Goal: Transaction & Acquisition: Purchase product/service

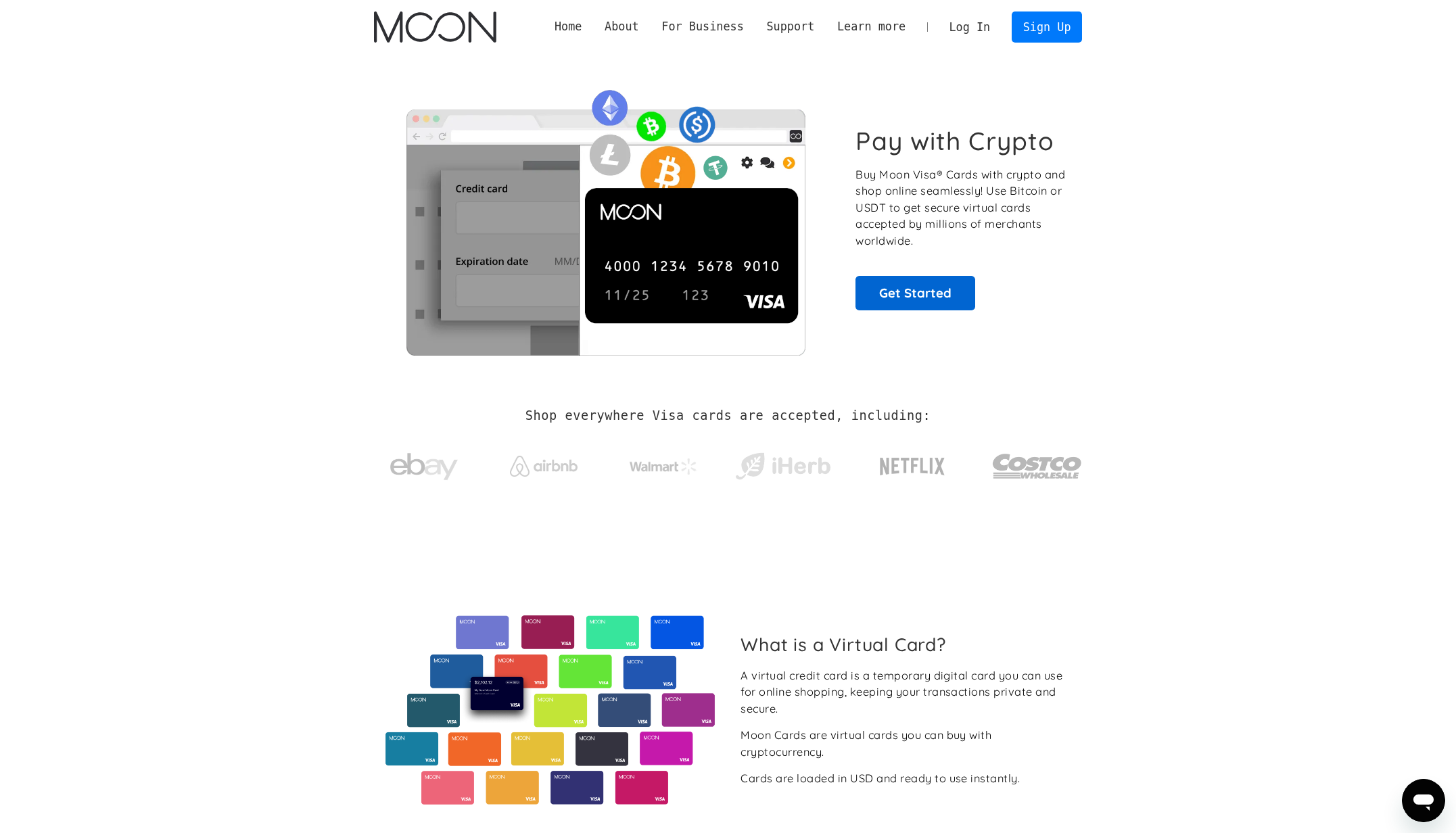
click at [904, 304] on link "Get Started" at bounding box center [915, 292] width 119 height 34
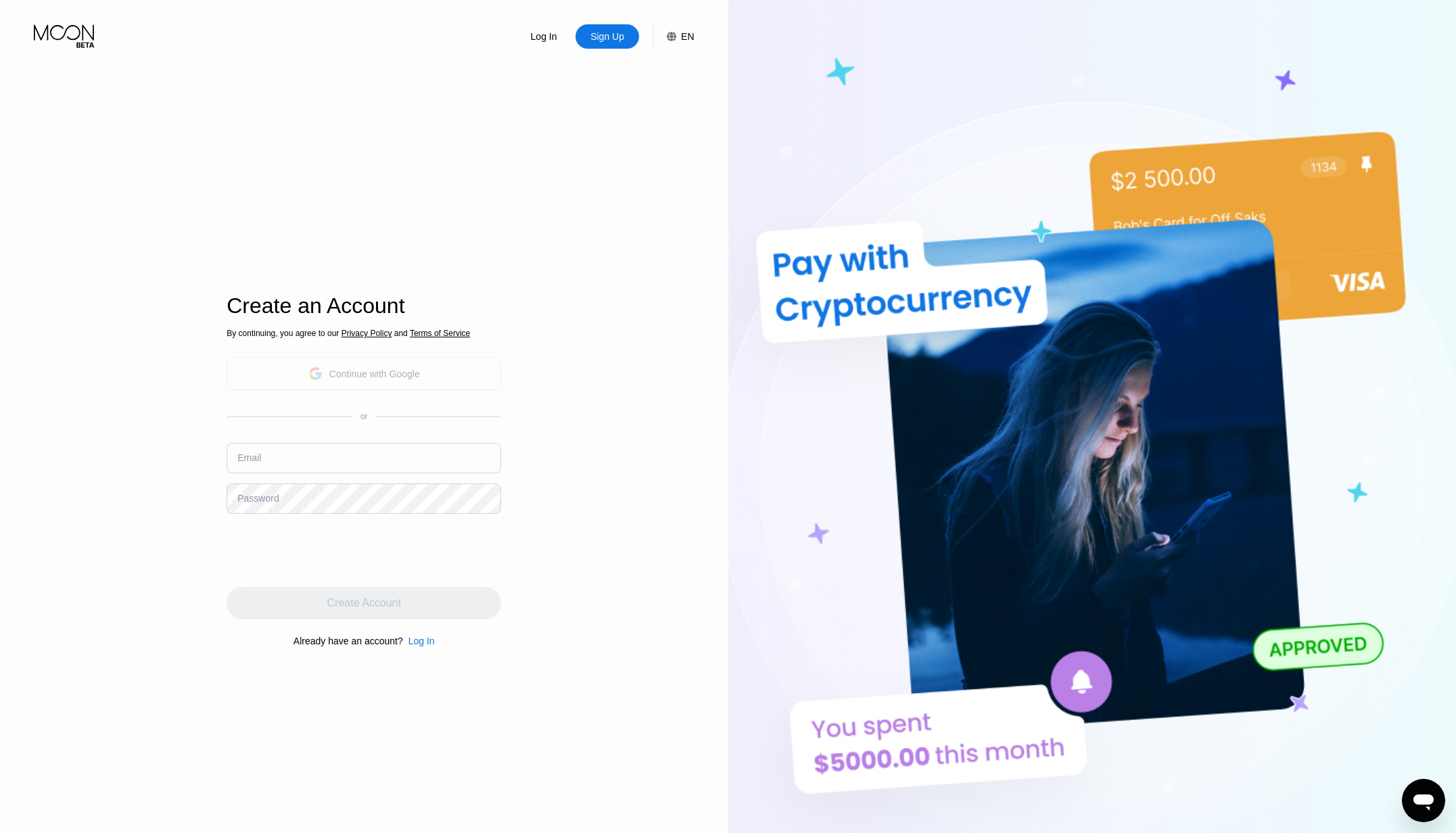
click at [379, 376] on div "Continue with Google" at bounding box center [375, 374] width 91 height 11
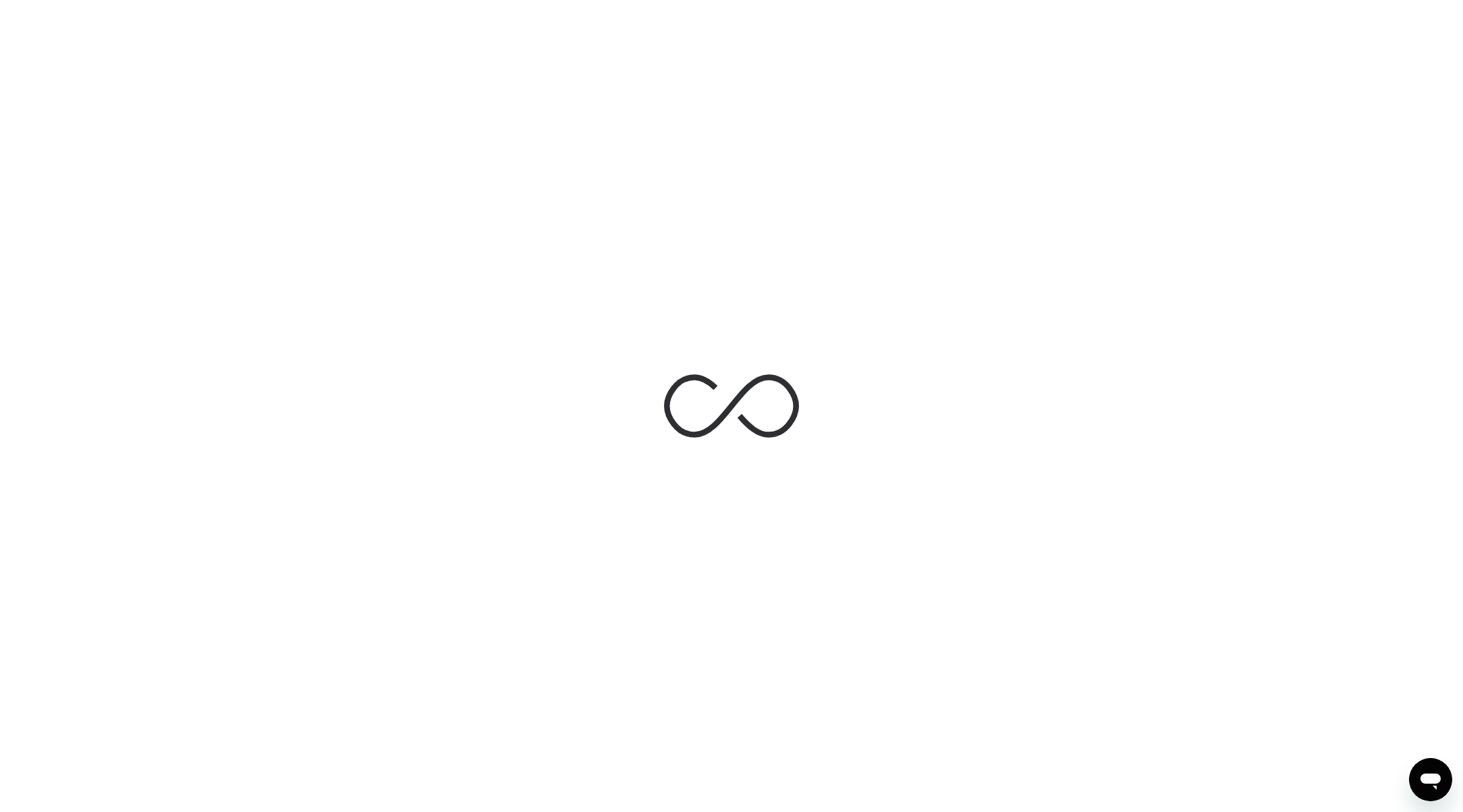
click at [1426, 775] on icon "Open messaging window" at bounding box center [1430, 782] width 20 height 16
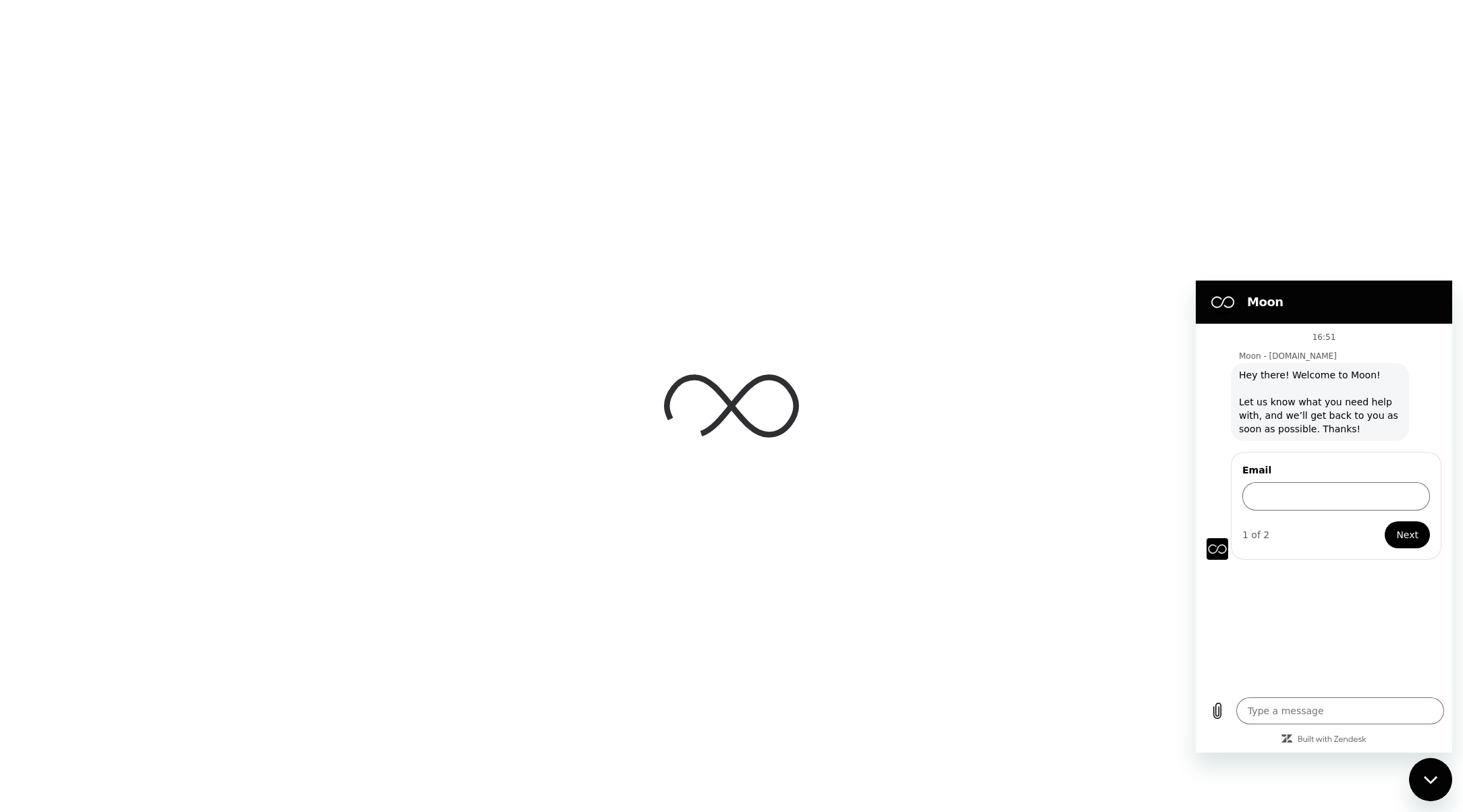
click at [1405, 540] on span "Next" at bounding box center [1407, 535] width 22 height 16
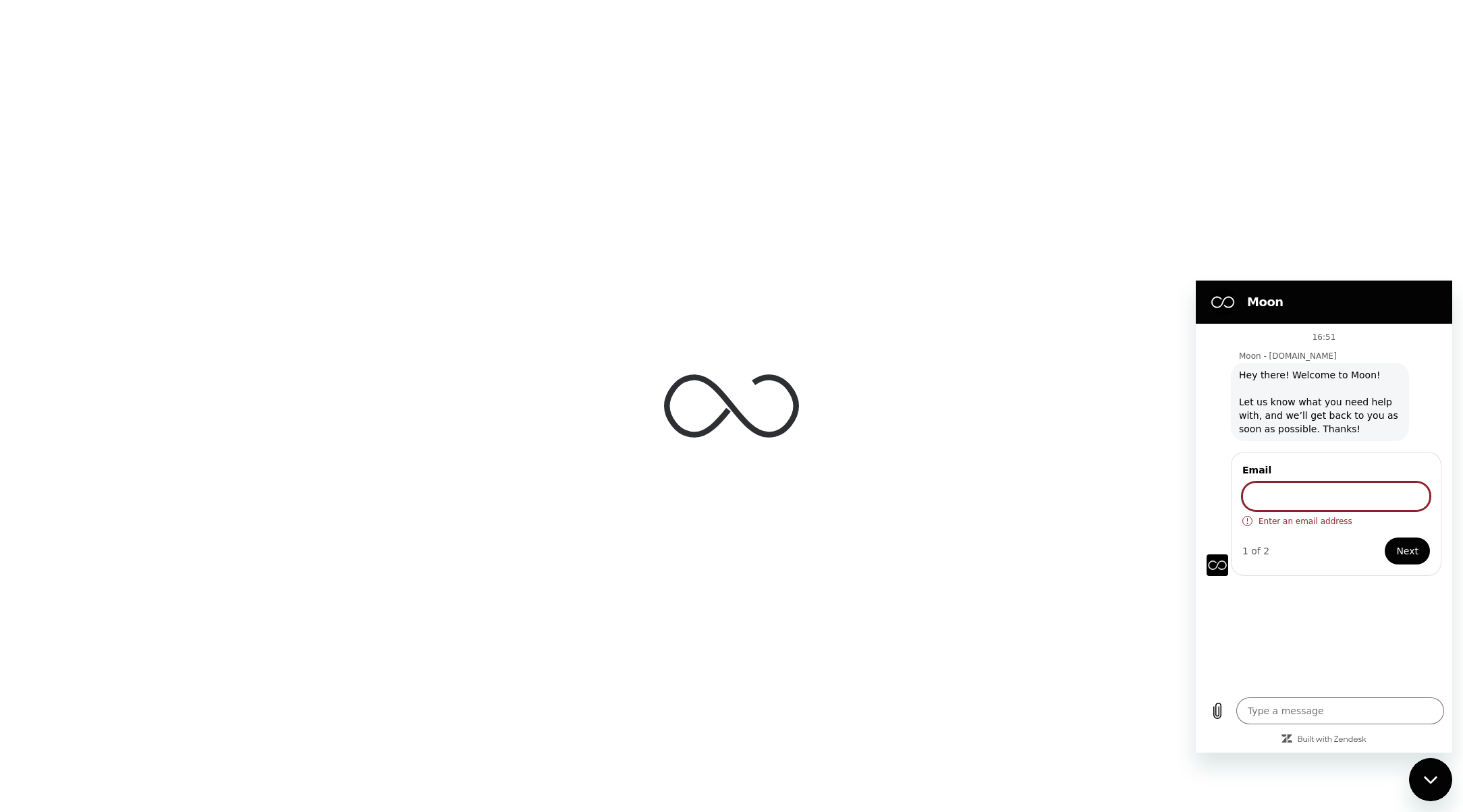
drag, startPoint x: 2810, startPoint y: 1531, endPoint x: 1414, endPoint y: 780, distance: 1585.2
click at [1427, 784] on icon "Close messaging window" at bounding box center [1430, 780] width 14 height 9
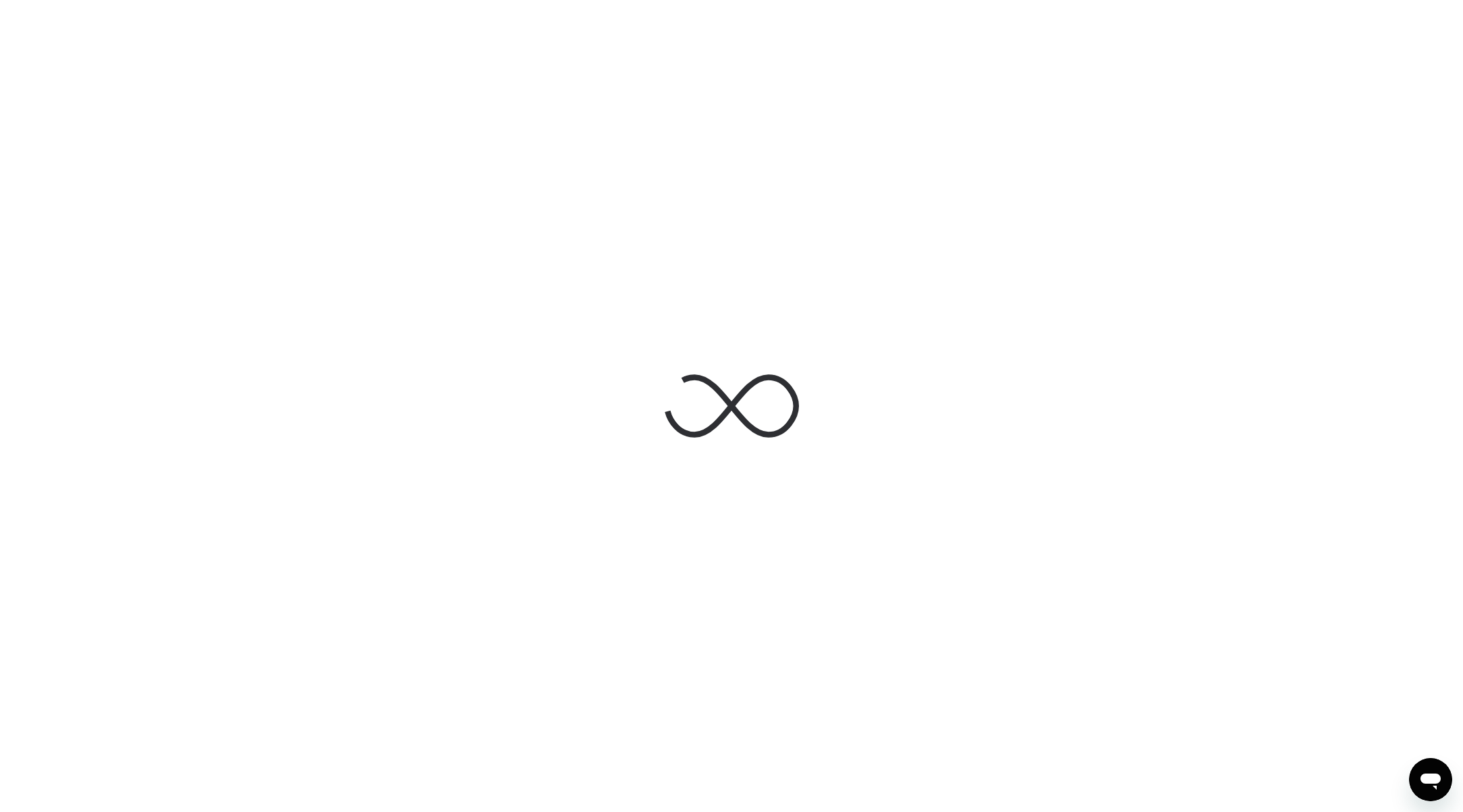
type textarea "x"
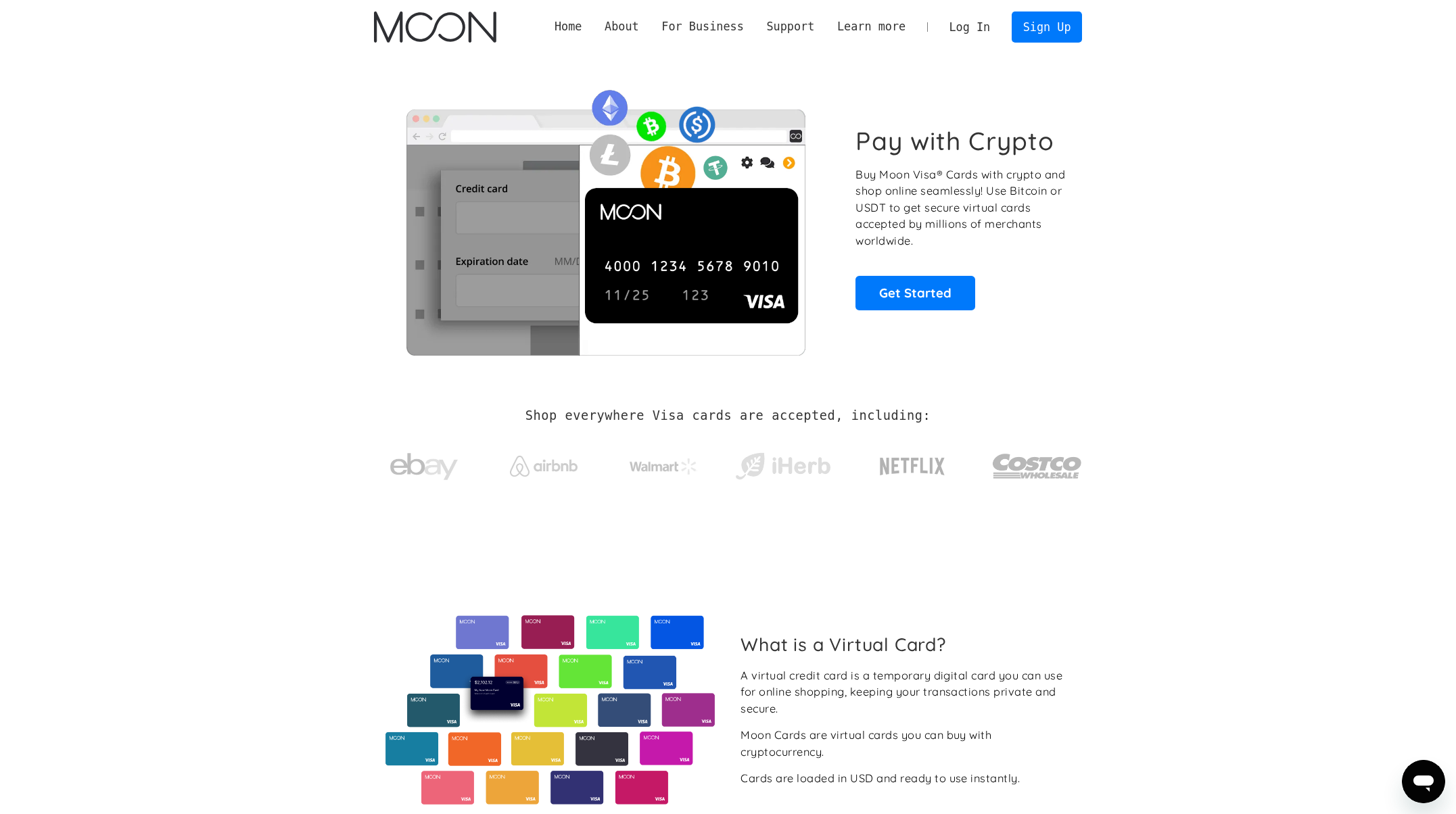
click at [959, 22] on link "Log In" at bounding box center [969, 27] width 63 height 29
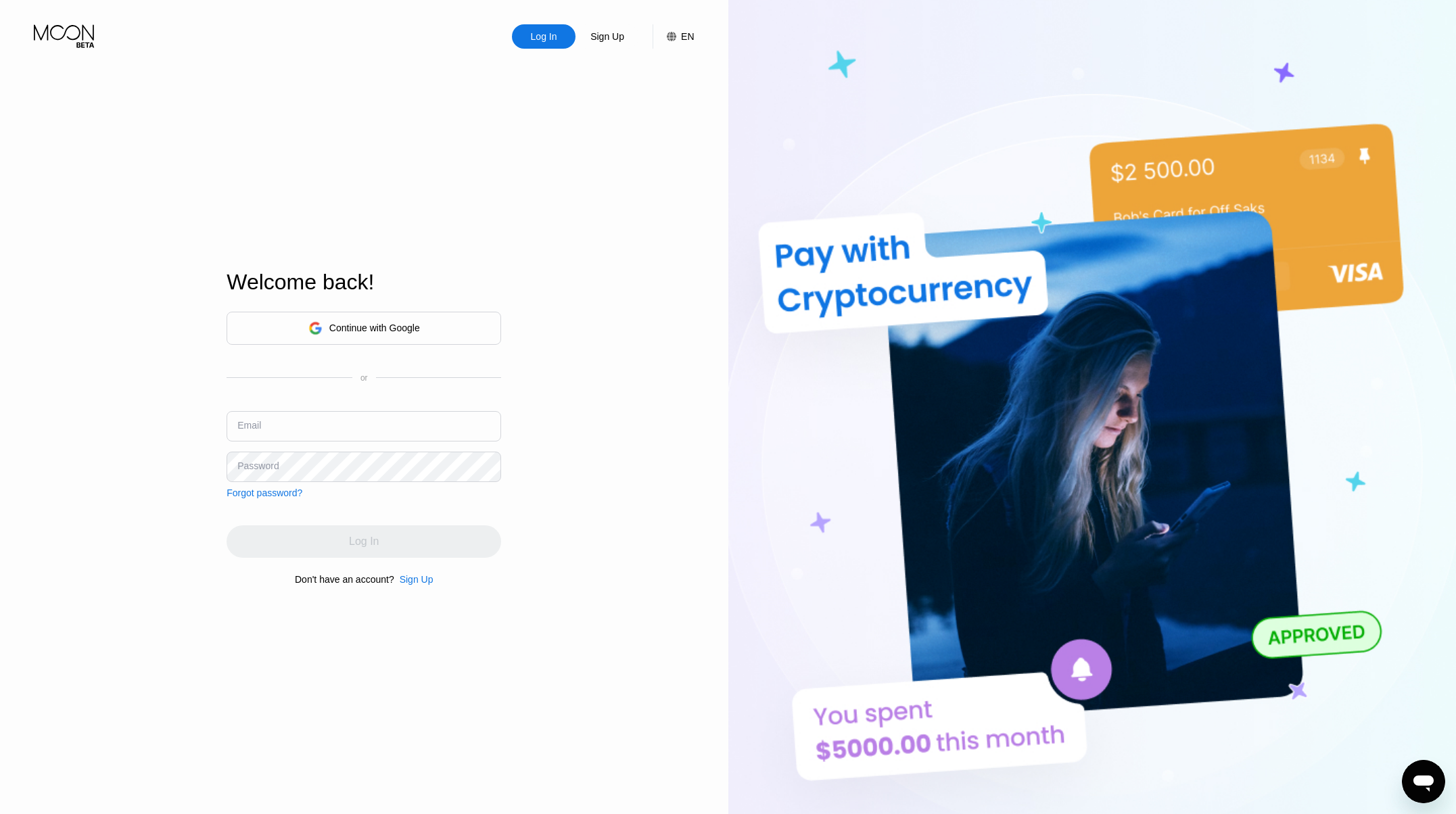
click at [398, 329] on div "Continue with Google" at bounding box center [375, 328] width 91 height 11
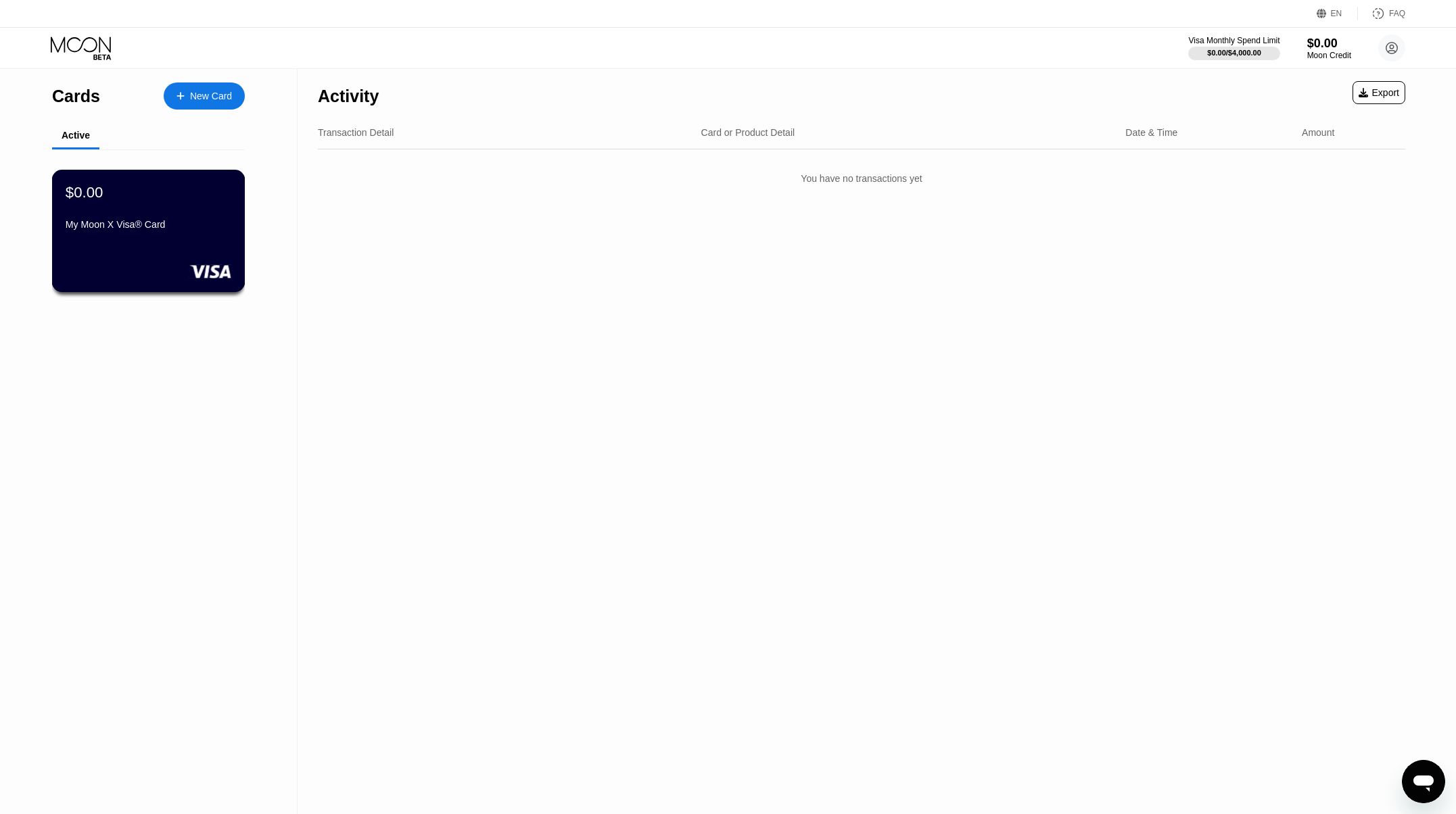
click at [179, 227] on div "My Moon X Visa® Card" at bounding box center [149, 224] width 166 height 11
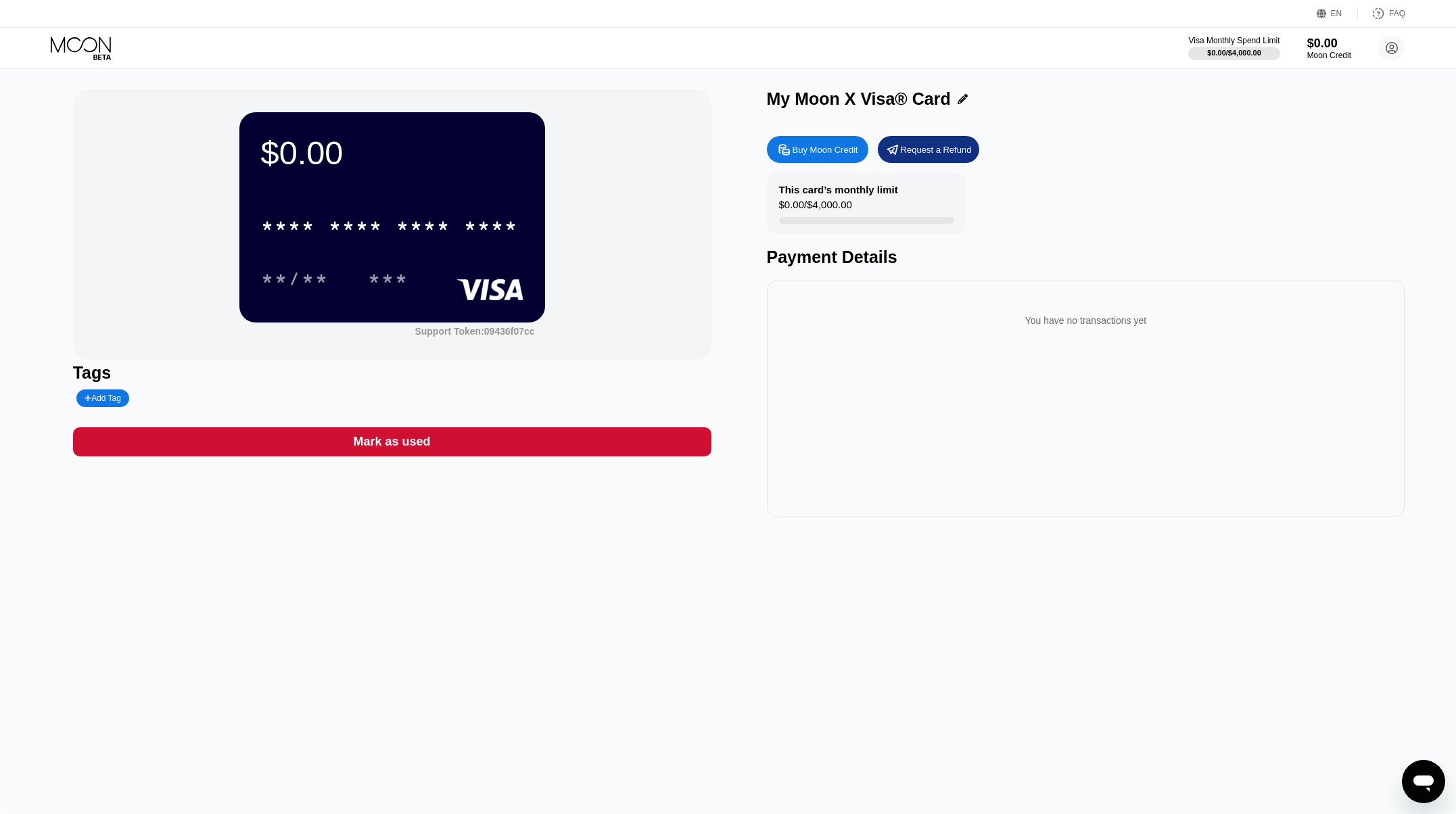
click at [423, 271] on div "***" at bounding box center [398, 279] width 61 height 34
click at [221, 447] on div "Mark as used" at bounding box center [392, 442] width 638 height 29
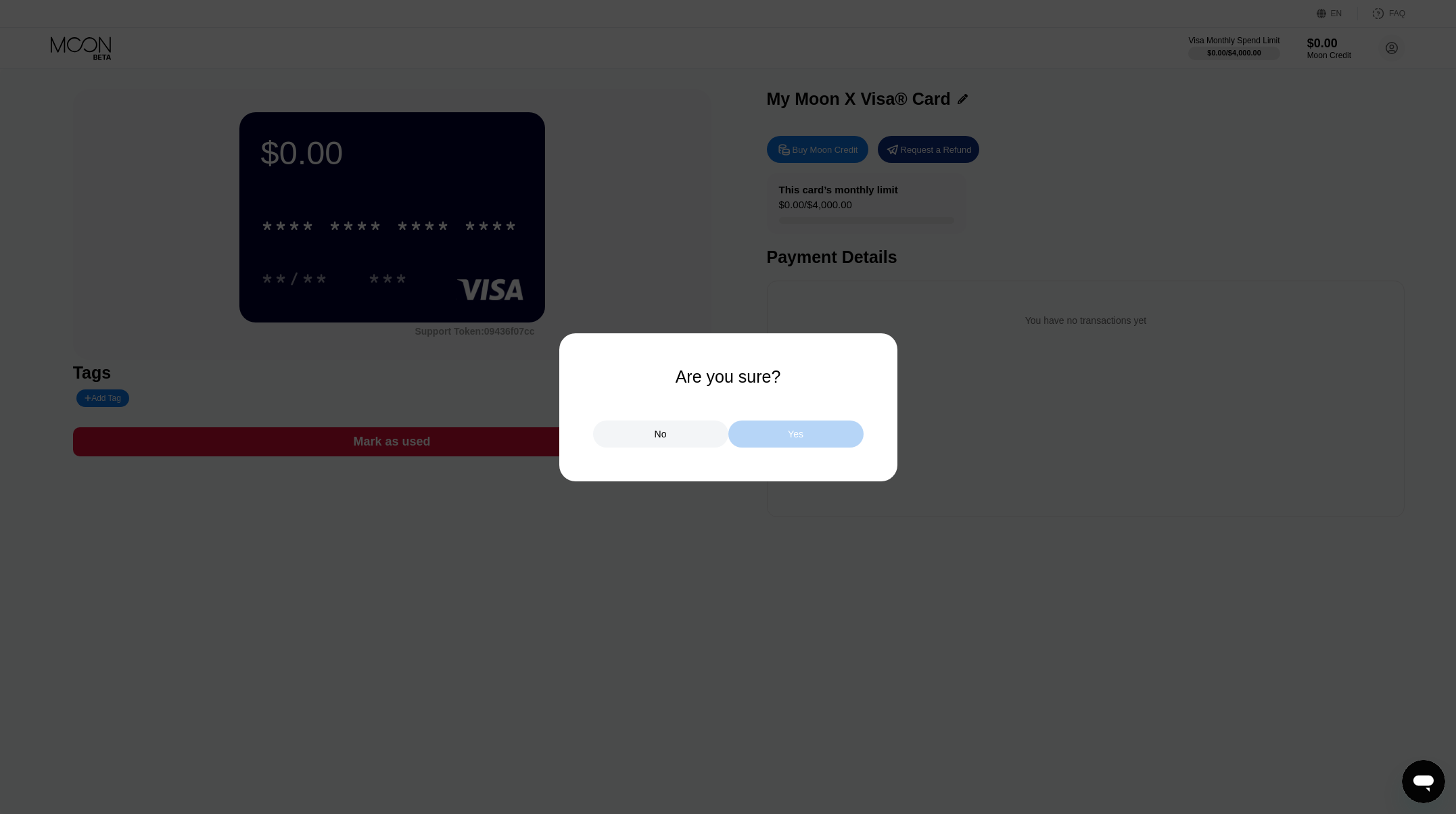
click at [792, 439] on div "Yes" at bounding box center [796, 434] width 16 height 12
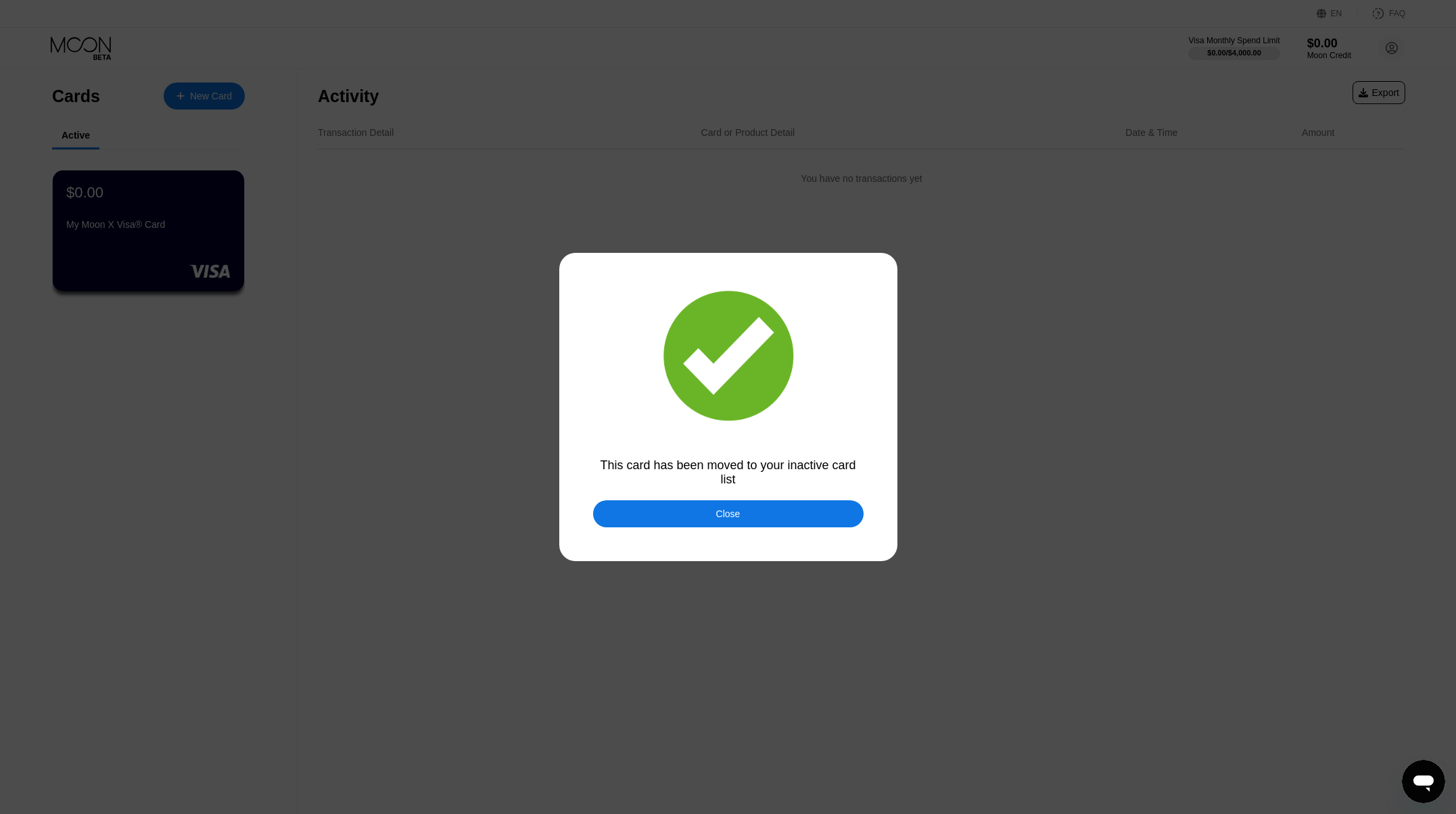
click at [709, 510] on div "Close" at bounding box center [728, 513] width 271 height 27
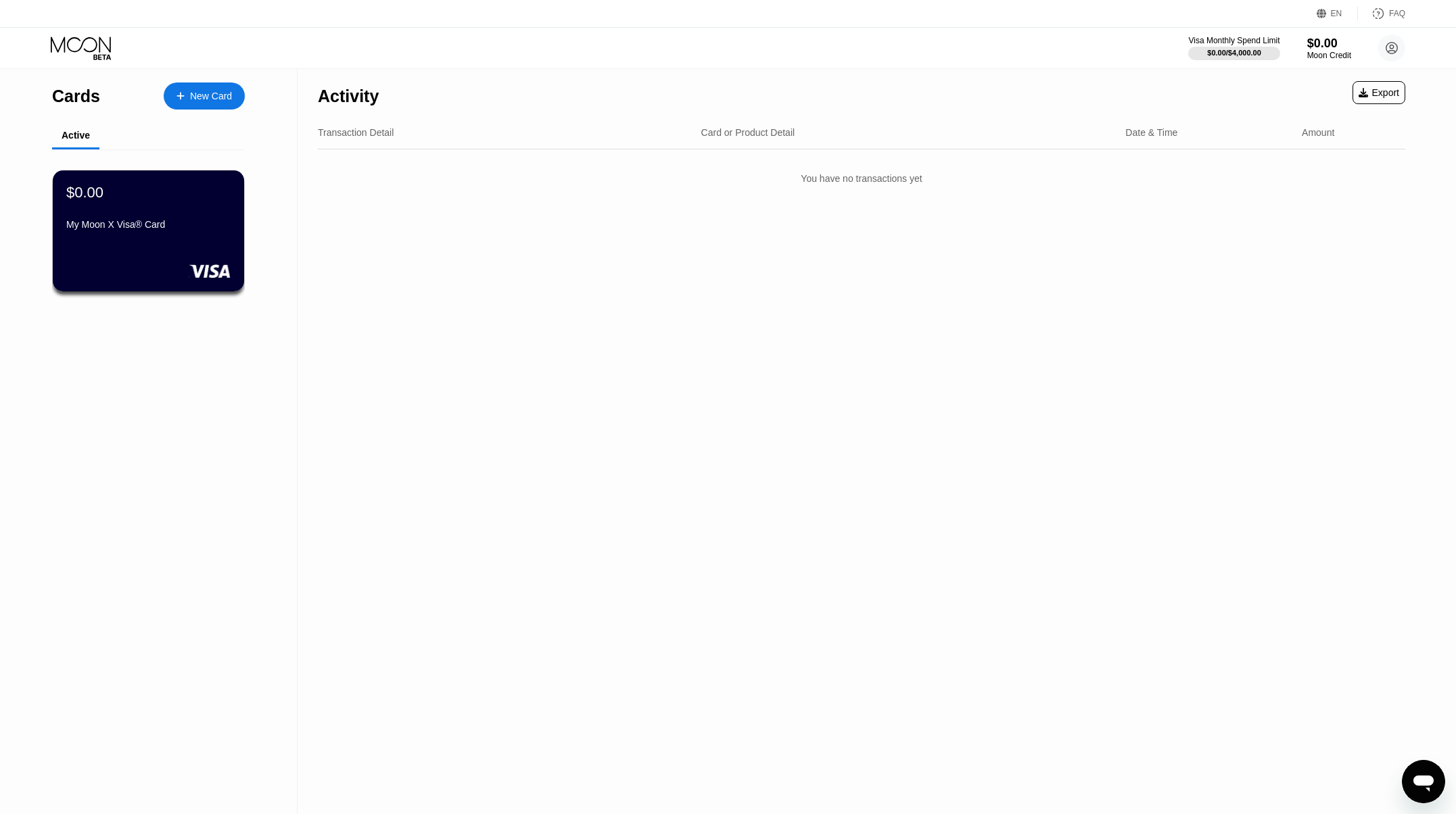
click at [152, 220] on div "My Moon X Visa® Card" at bounding box center [149, 224] width 164 height 11
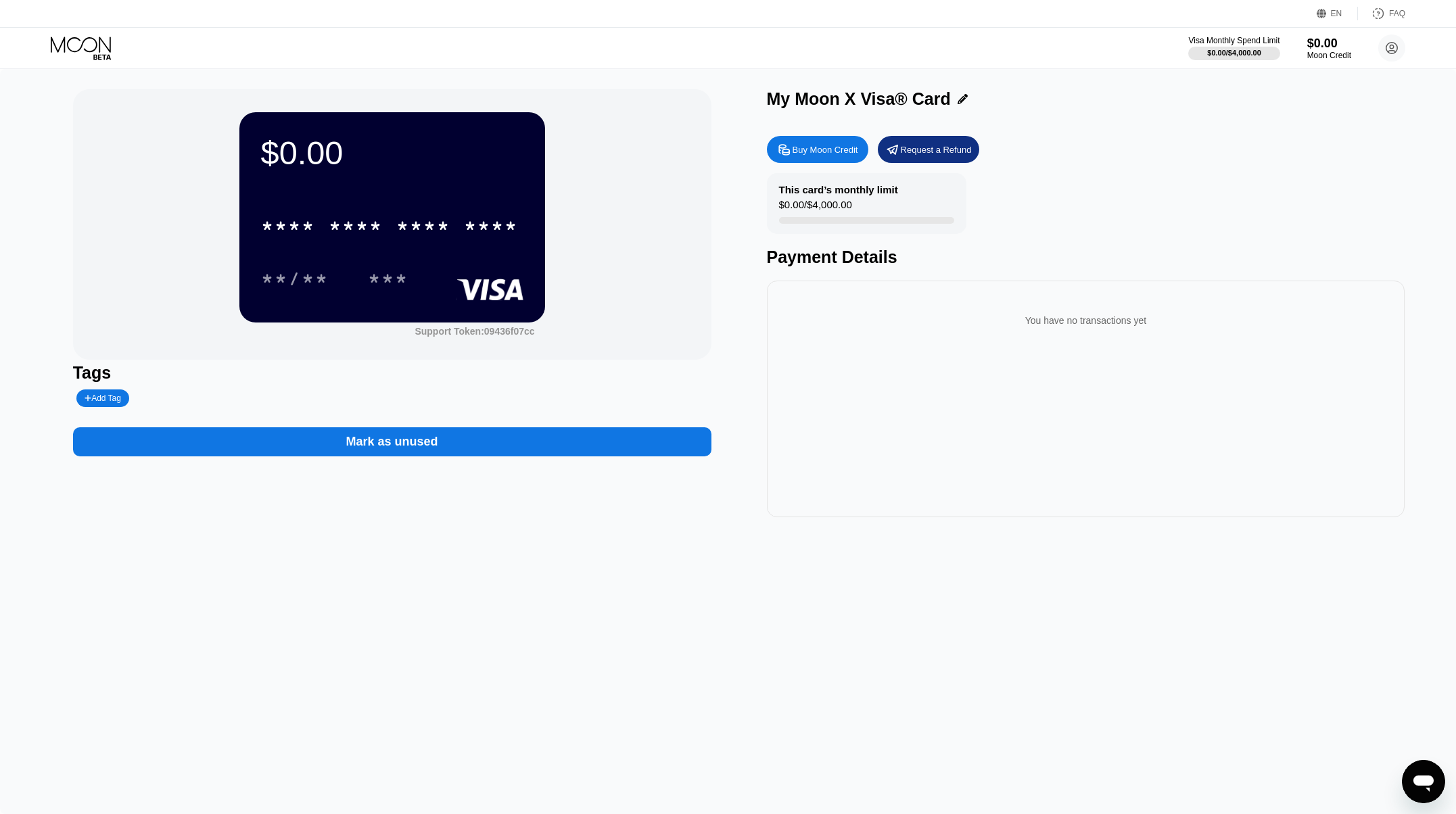
click at [454, 445] on div "Mark as unused" at bounding box center [392, 442] width 638 height 29
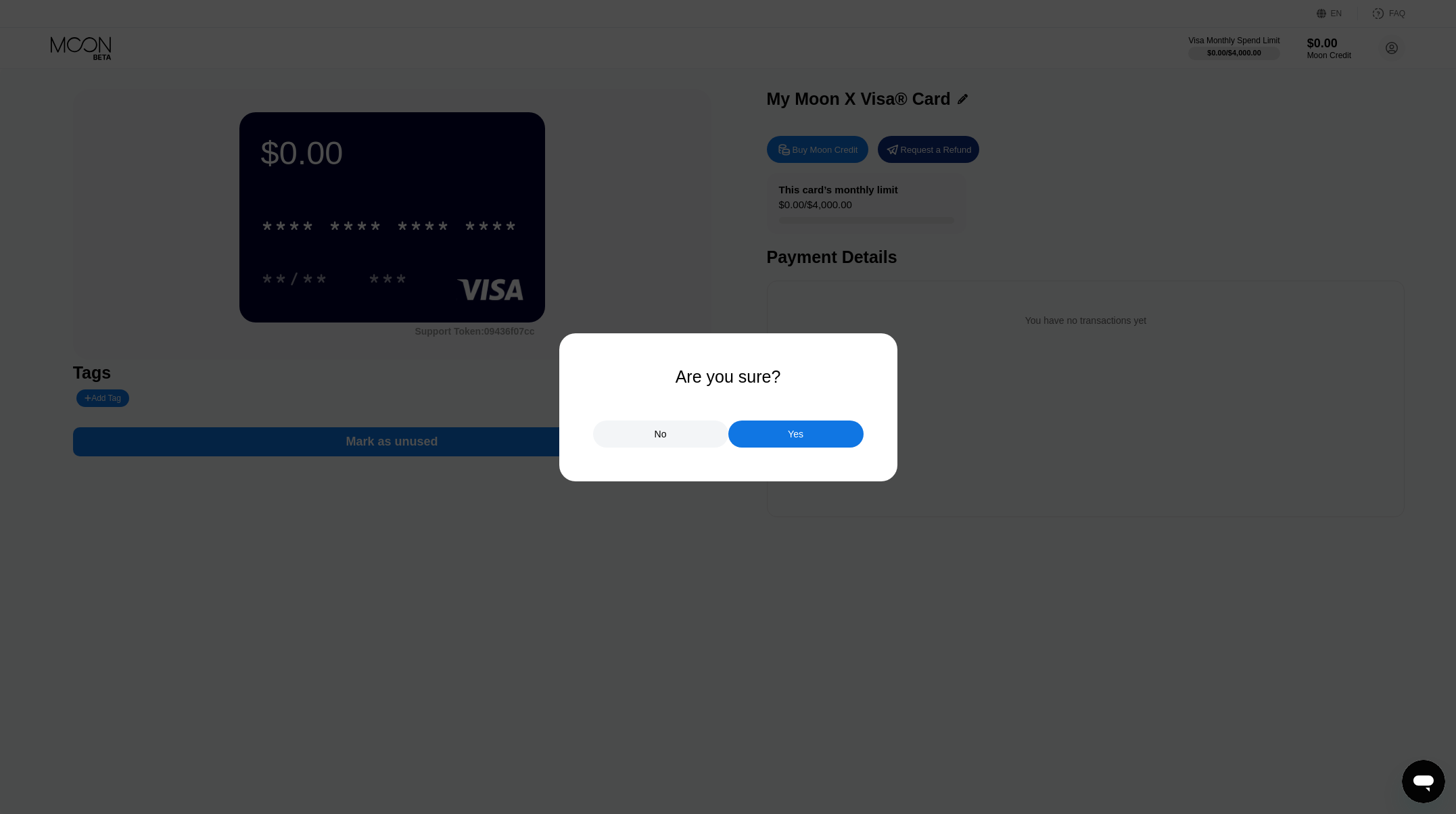
click at [813, 431] on div "Yes" at bounding box center [796, 433] width 135 height 27
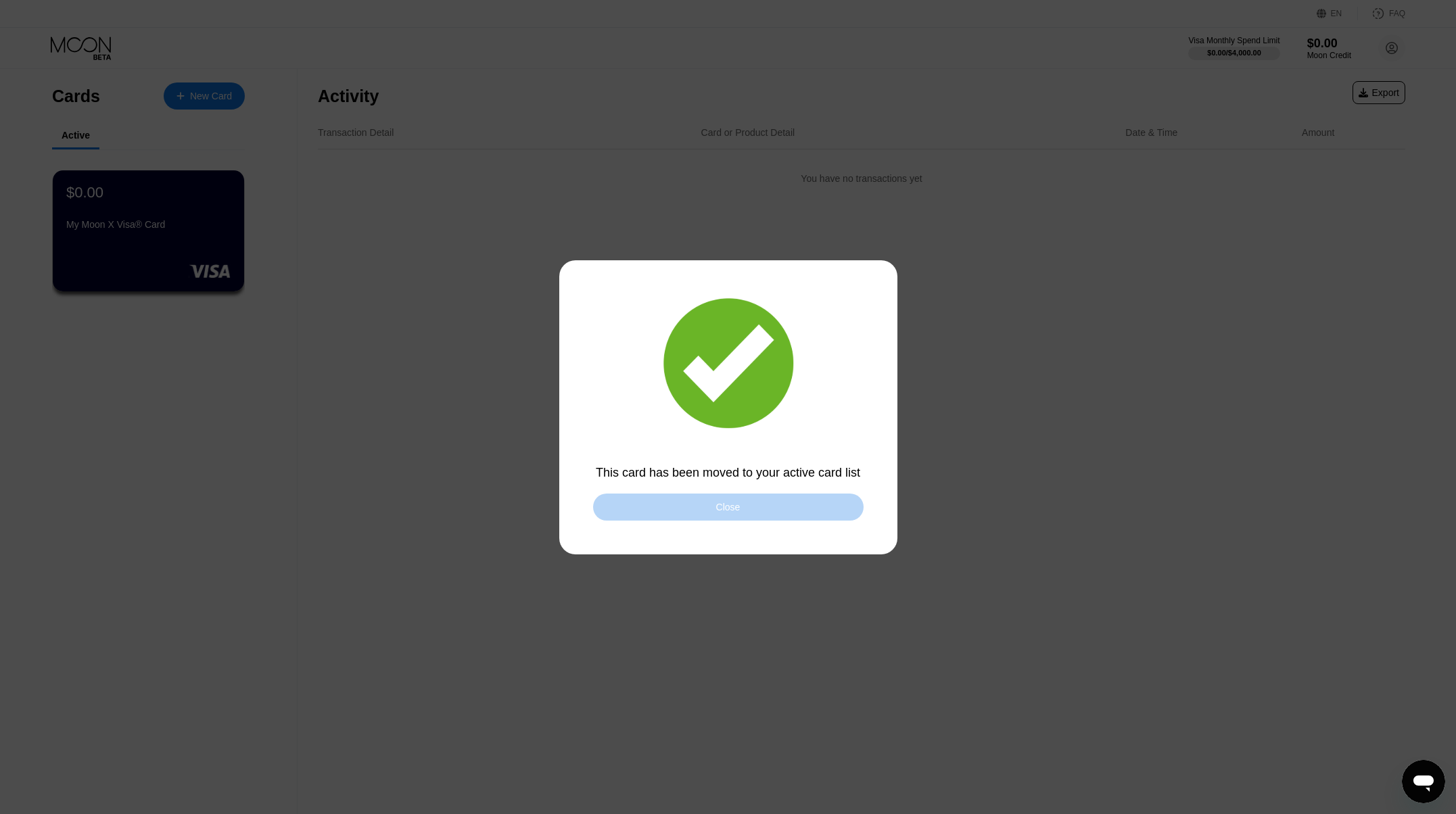
click at [694, 504] on div "Close" at bounding box center [728, 507] width 271 height 27
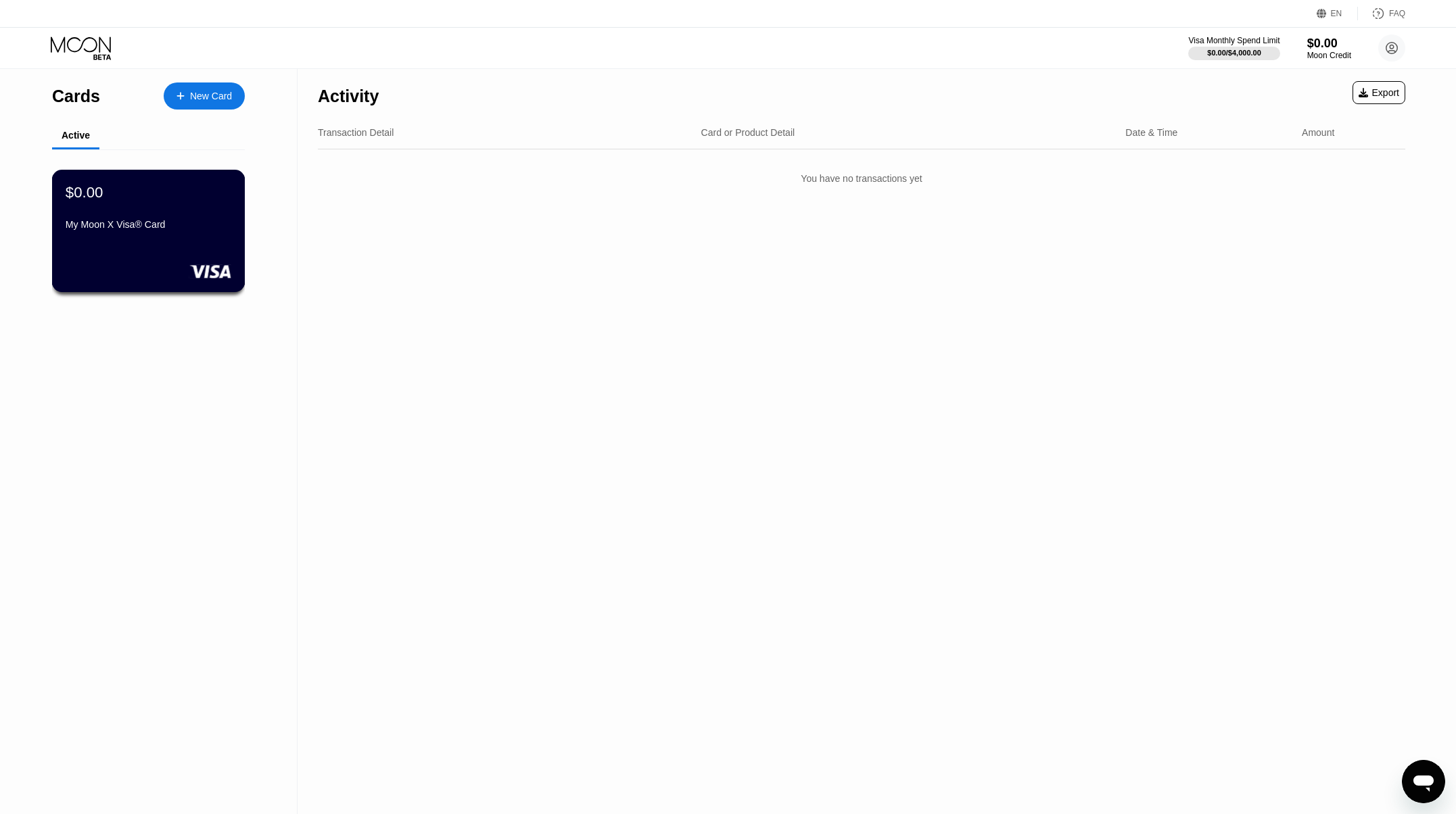
click at [207, 265] on div "$0.00 My Moon X Visa® Card" at bounding box center [149, 230] width 194 height 122
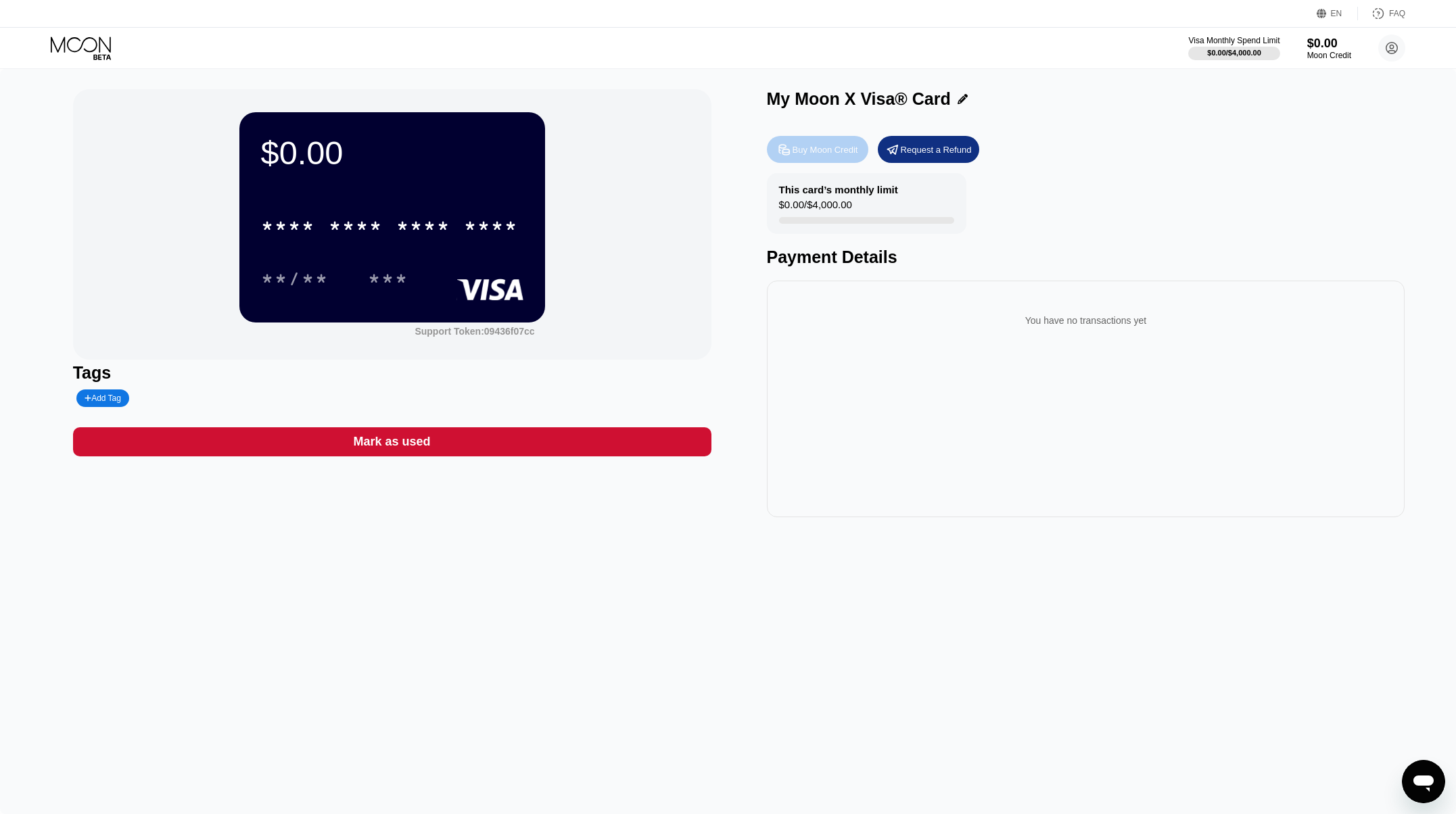
click at [831, 153] on div "Buy Moon Credit" at bounding box center [825, 150] width 66 height 11
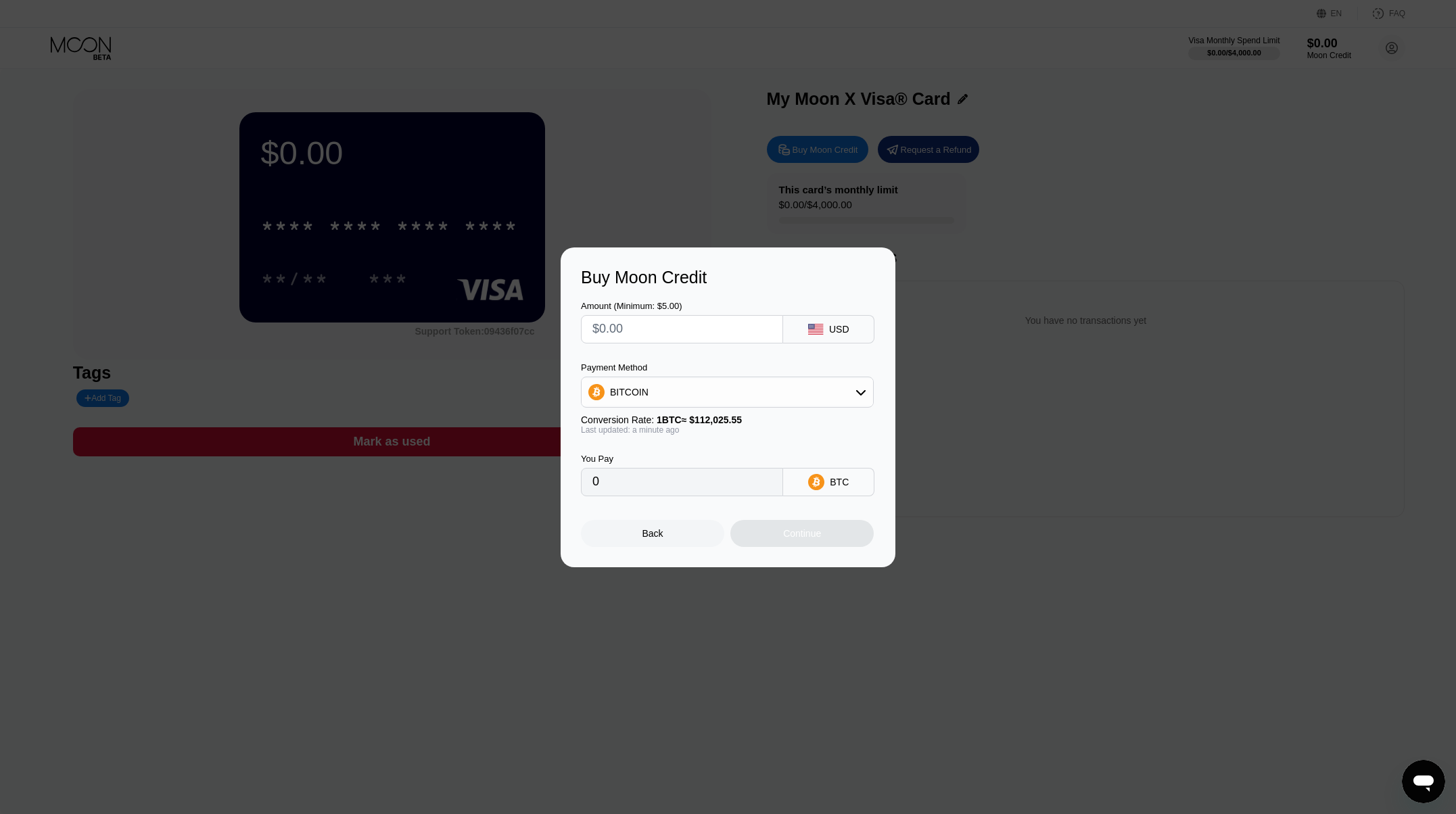
click at [728, 324] on input "text" at bounding box center [682, 329] width 179 height 27
click at [833, 328] on div "USD" at bounding box center [838, 329] width 20 height 11
click at [641, 328] on input "text" at bounding box center [682, 329] width 179 height 27
type input "$5"
click at [826, 401] on div "BITCOIN" at bounding box center [727, 392] width 292 height 27
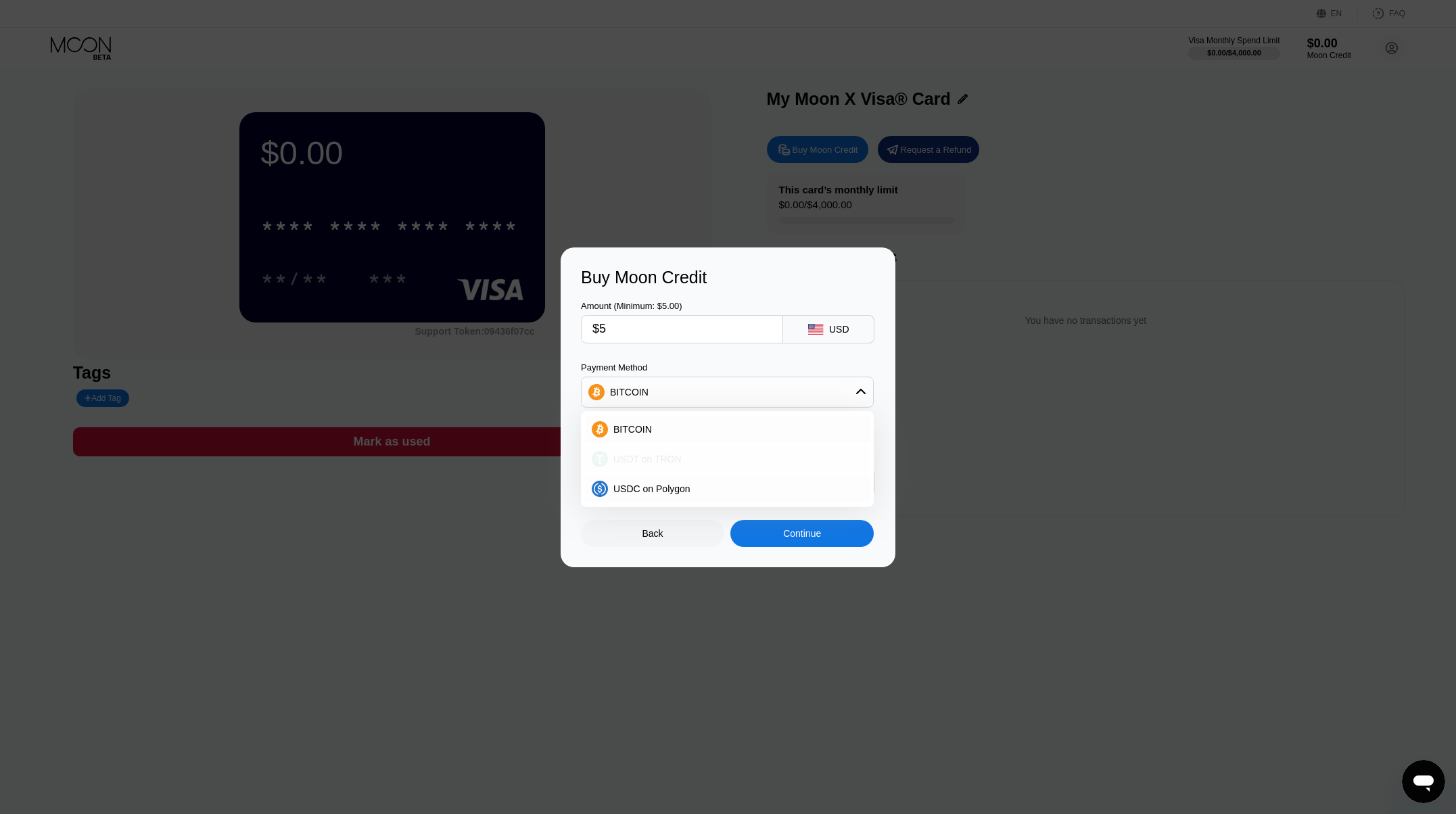
click at [715, 456] on div "USDT on TRON" at bounding box center [735, 459] width 255 height 11
type input "5.05"
click at [800, 542] on div "Continue" at bounding box center [802, 533] width 144 height 27
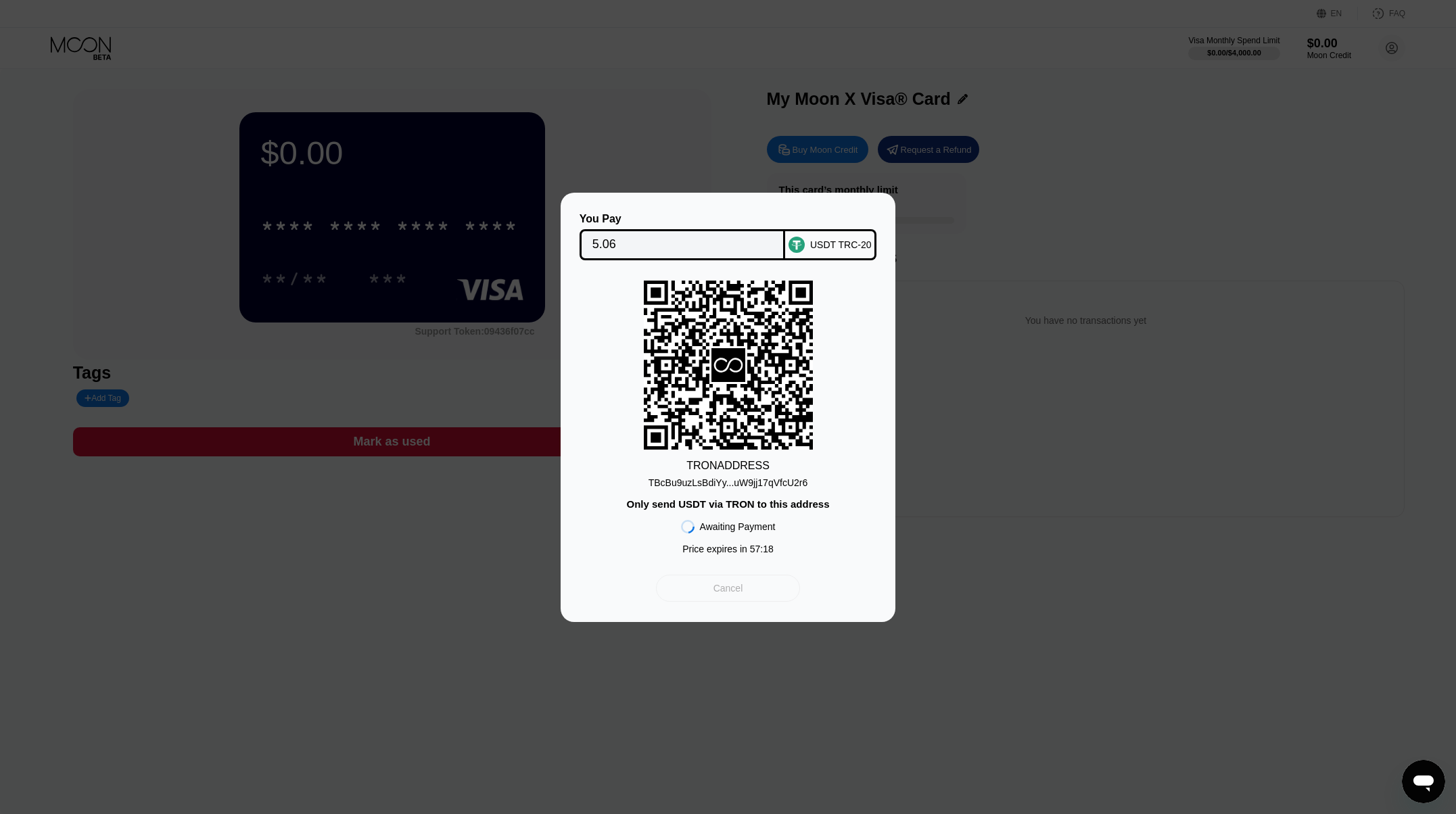
click at [736, 587] on div "Cancel" at bounding box center [728, 588] width 29 height 12
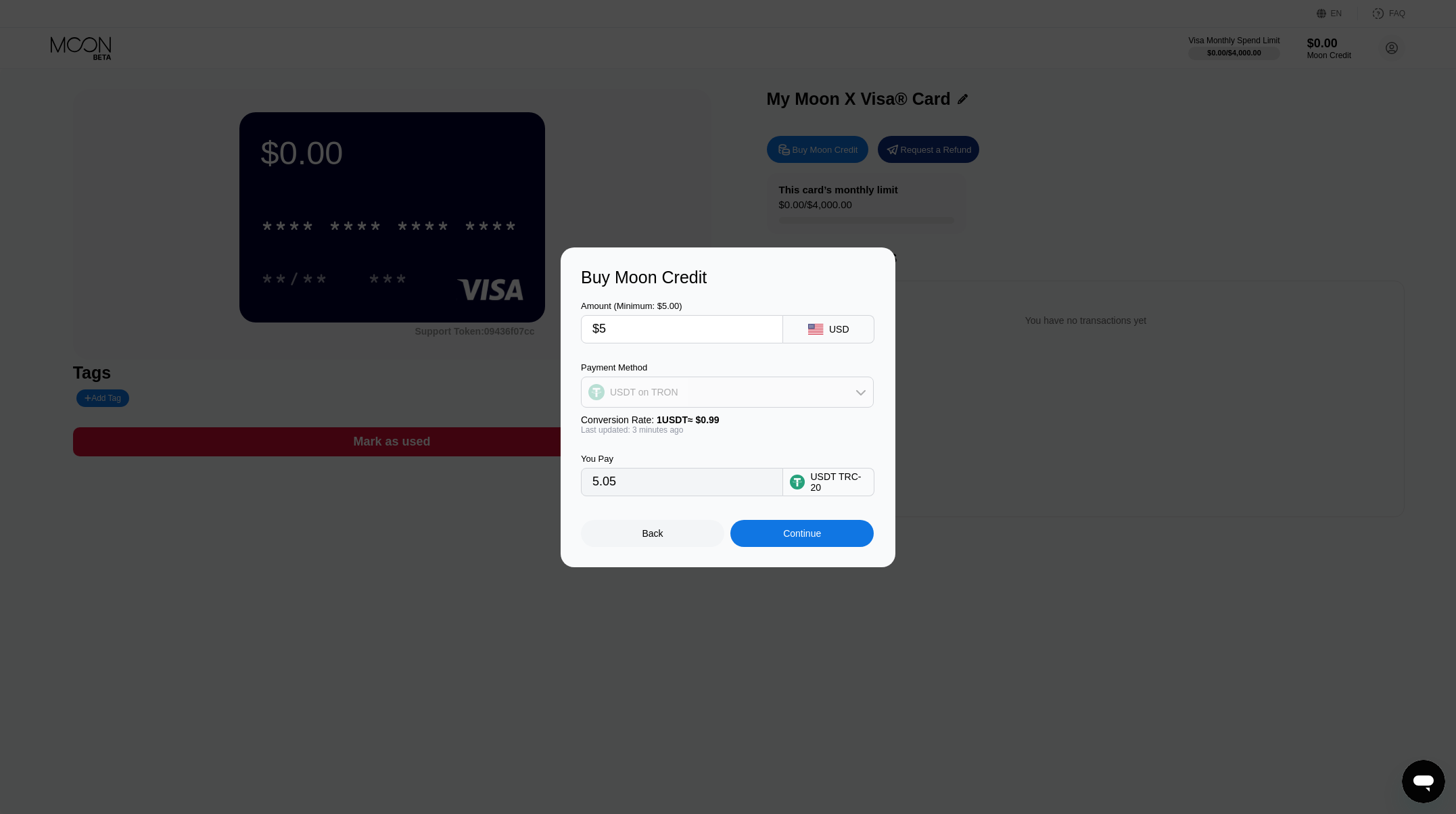
click at [841, 387] on div "USDT on TRON" at bounding box center [727, 392] width 292 height 27
click at [633, 433] on span "BITCOIN" at bounding box center [632, 429] width 39 height 11
click at [716, 479] on input "0.00004464" at bounding box center [682, 482] width 179 height 27
click at [664, 395] on div "BITCOIN" at bounding box center [727, 392] width 292 height 27
click at [670, 481] on div "USDC on Polygon" at bounding box center [727, 489] width 285 height 27
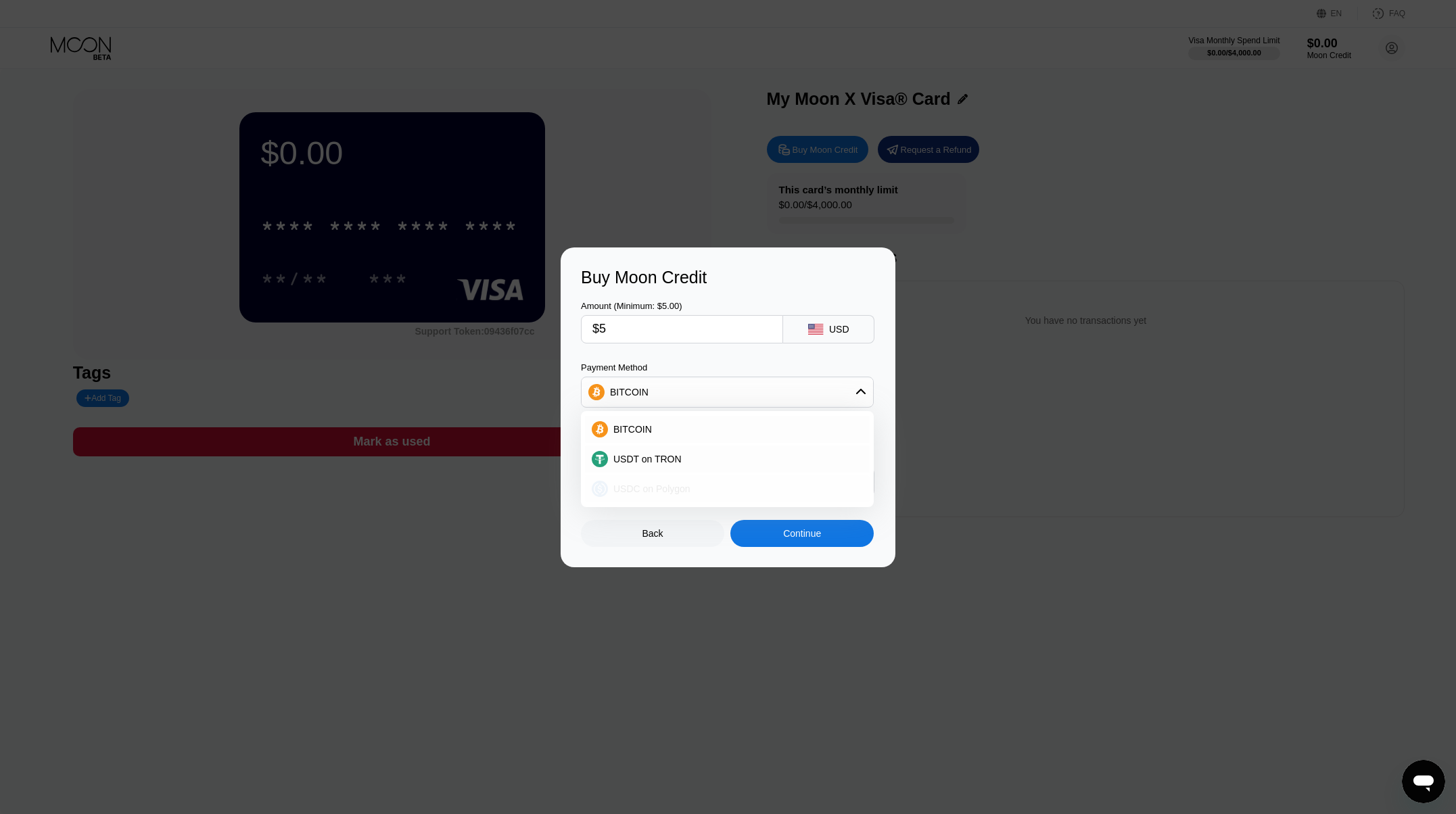
type input "5.00000000"
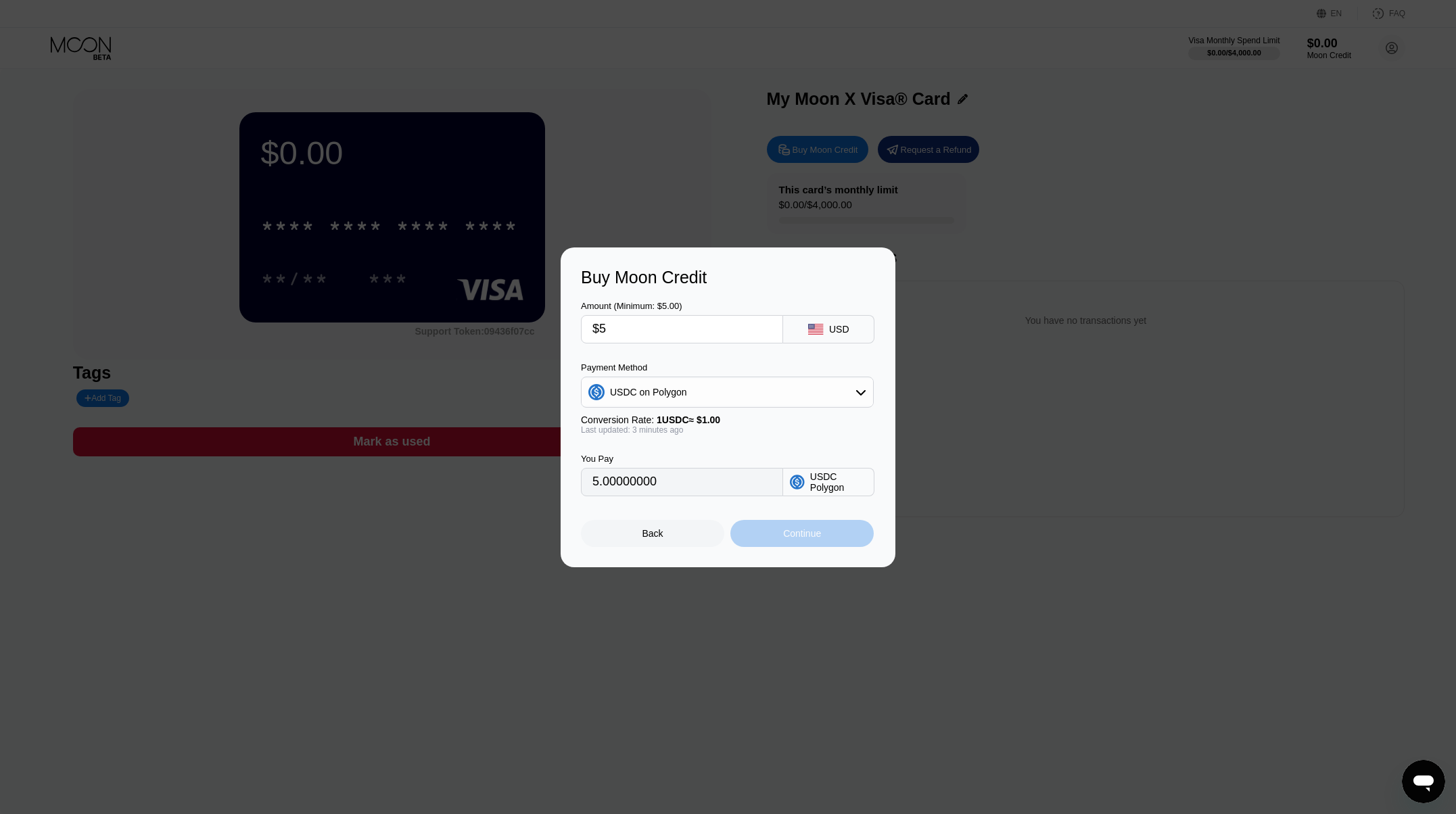
click at [780, 531] on div "Continue" at bounding box center [802, 533] width 144 height 27
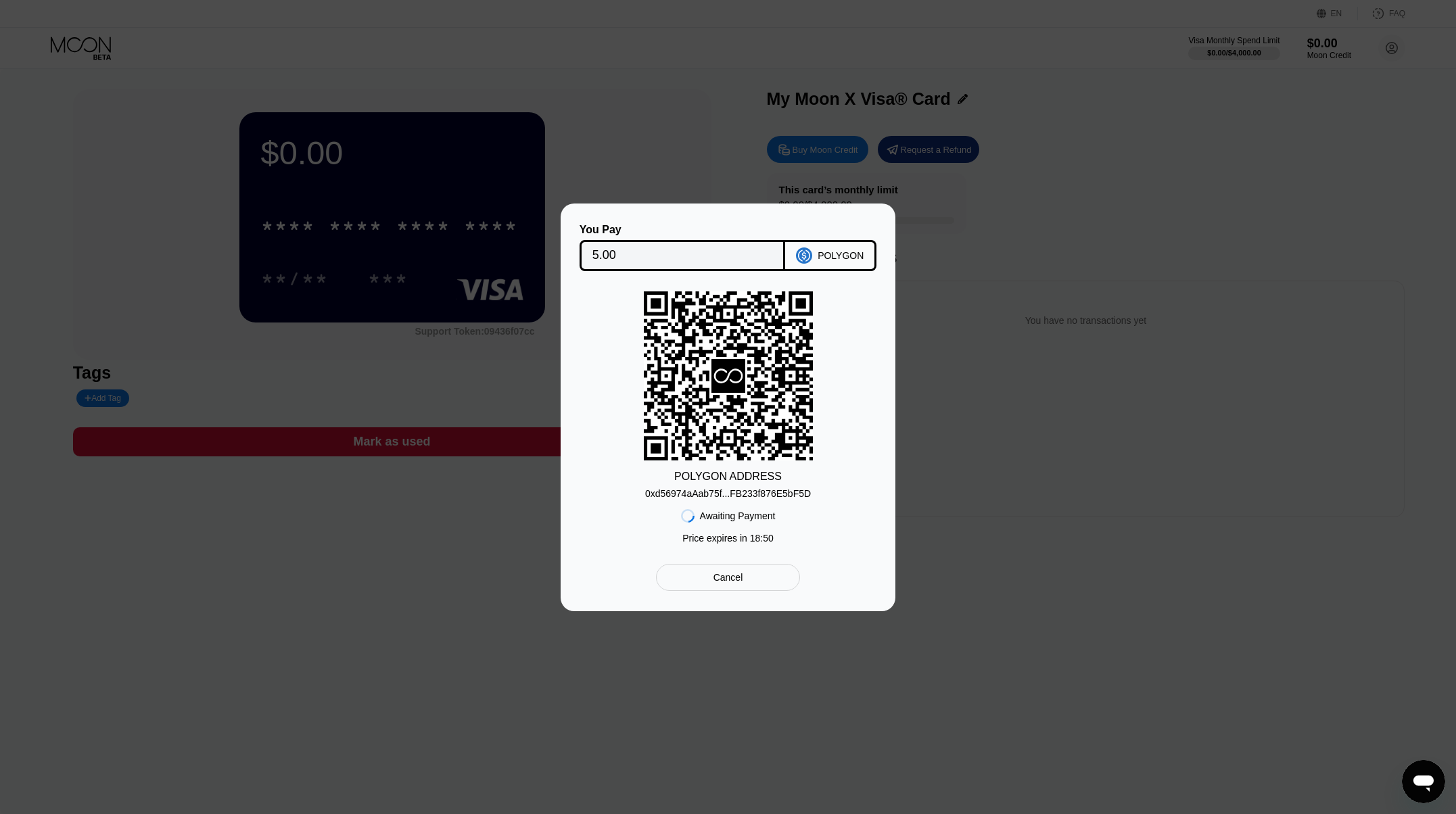
click at [737, 580] on div "Cancel" at bounding box center [728, 578] width 29 height 12
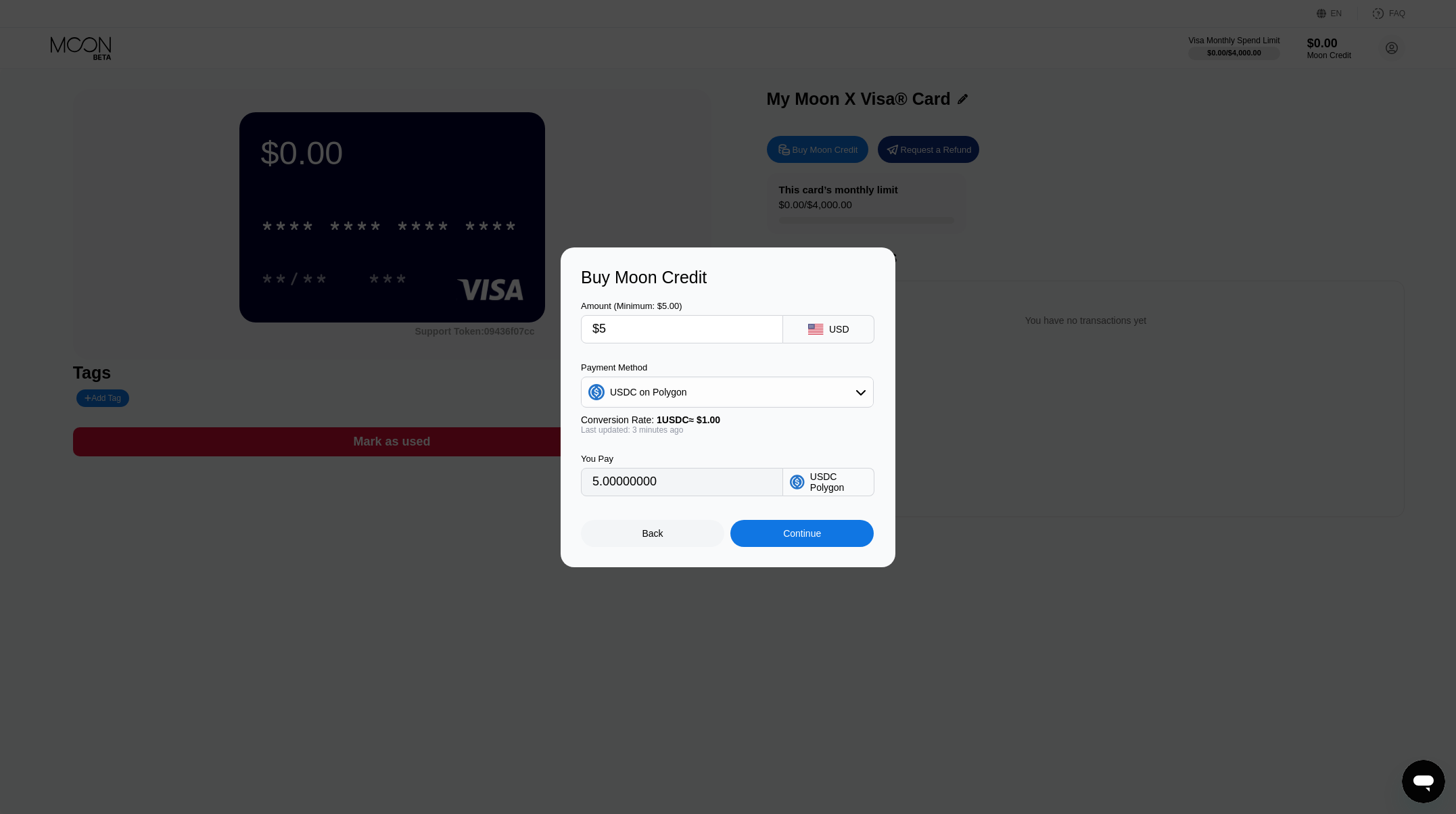
click at [671, 395] on div "USDC on Polygon" at bounding box center [648, 392] width 77 height 11
click at [659, 426] on div "BITCOIN" at bounding box center [735, 429] width 255 height 11
type input "0.00004466"
click at [656, 539] on div "Back" at bounding box center [653, 534] width 21 height 11
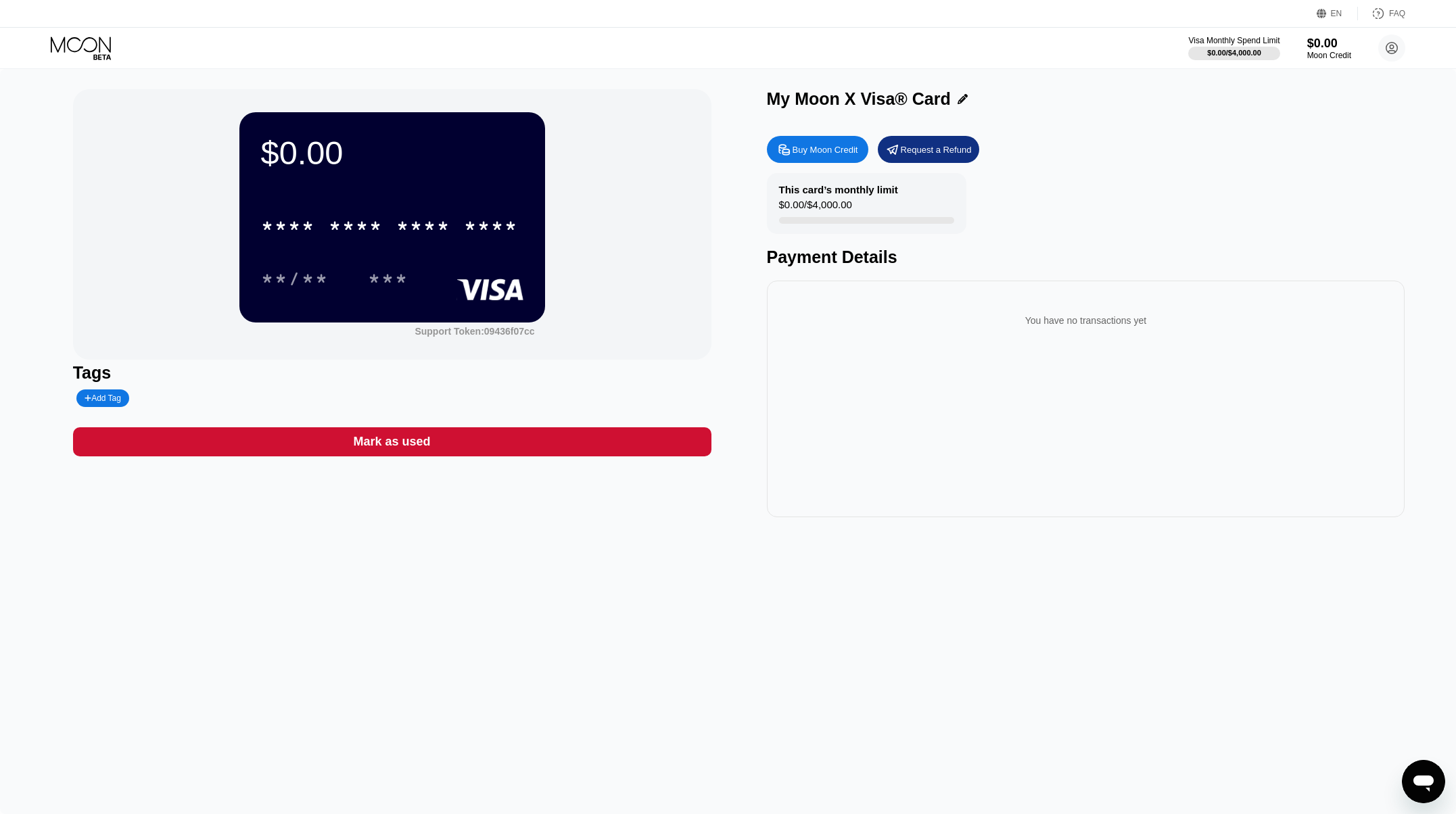
click at [943, 151] on div "Request a Refund" at bounding box center [936, 150] width 71 height 11
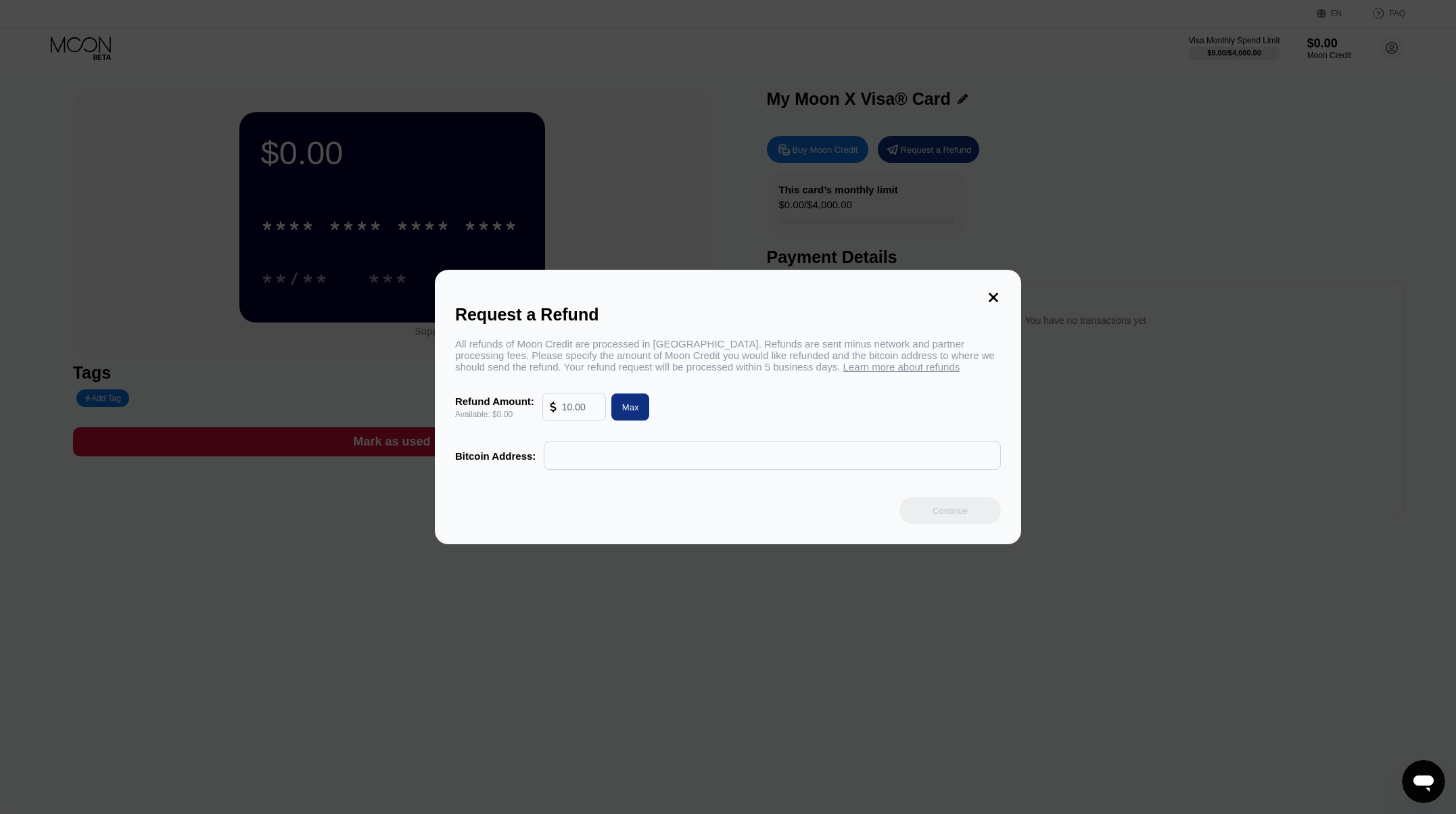
click at [992, 299] on icon at bounding box center [993, 297] width 15 height 15
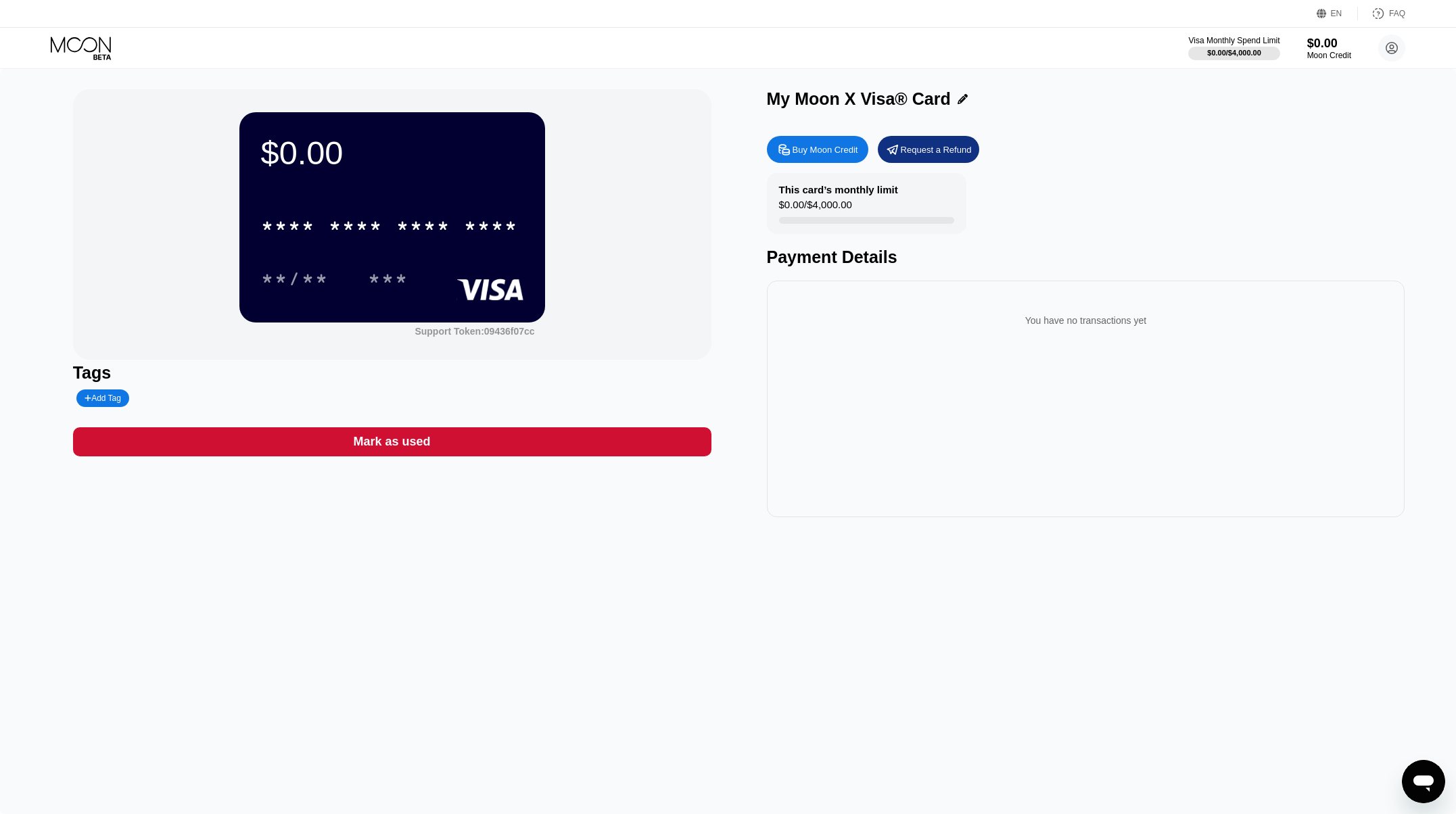
click at [830, 148] on div "Buy Moon Credit" at bounding box center [825, 150] width 66 height 11
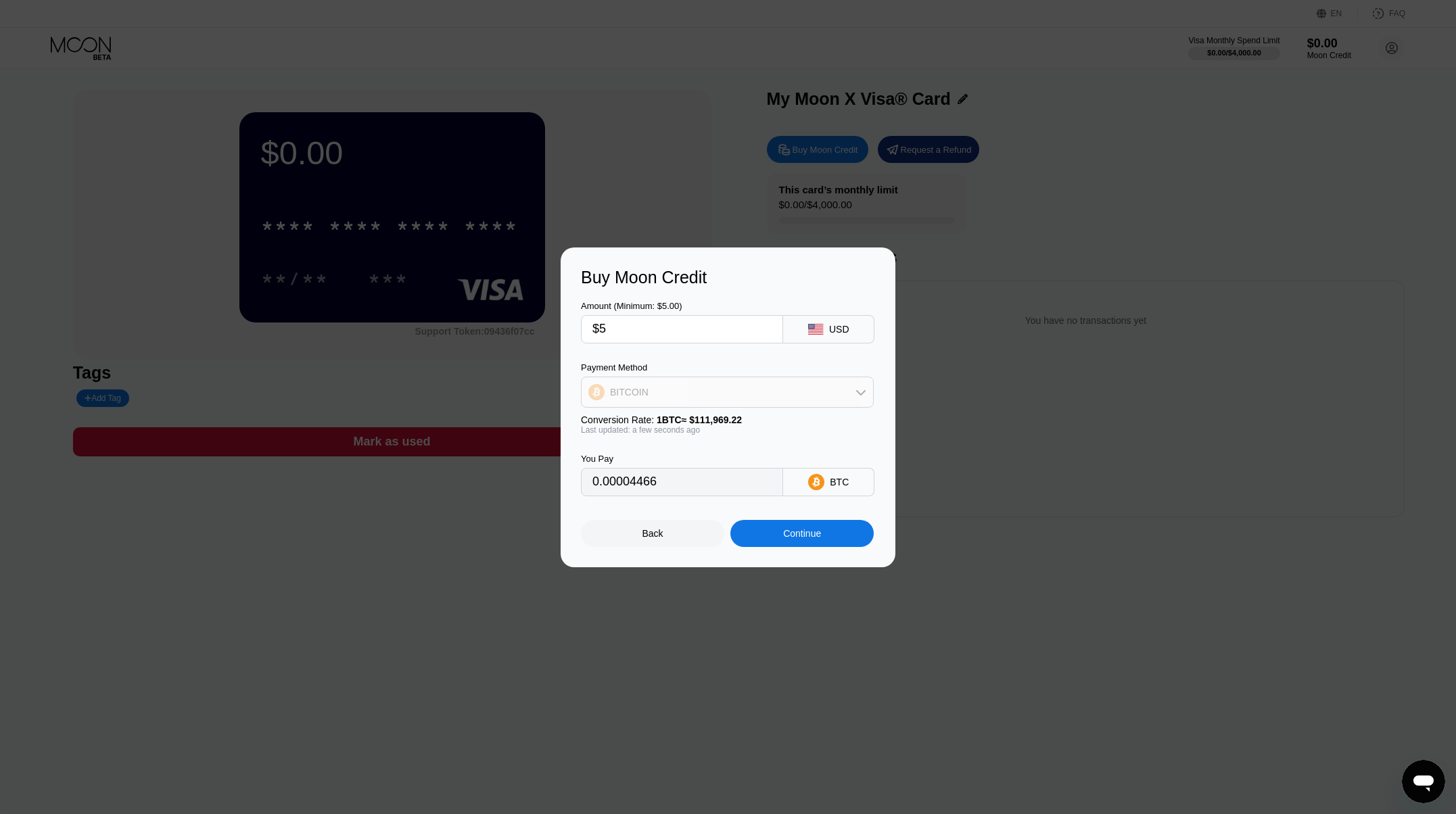
click at [700, 389] on div "BITCOIN" at bounding box center [727, 392] width 292 height 27
click at [664, 454] on span "USDT on TRON" at bounding box center [647, 459] width 68 height 11
type input "5.05"
click at [696, 536] on div "Back" at bounding box center [653, 533] width 144 height 27
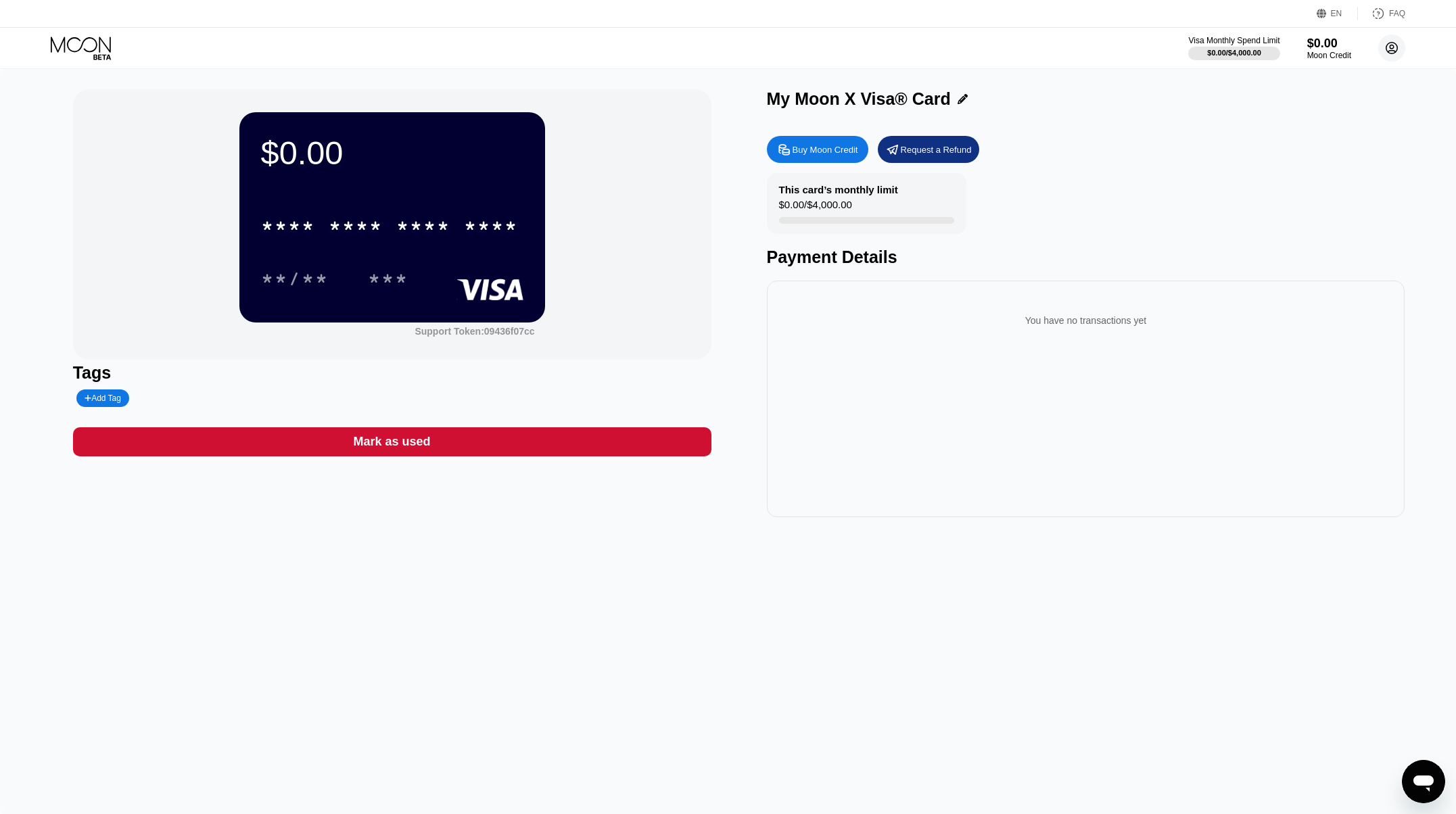
click at [1392, 46] on circle at bounding box center [1391, 48] width 27 height 27
click at [1316, 140] on div " Home" at bounding box center [1331, 148] width 129 height 16
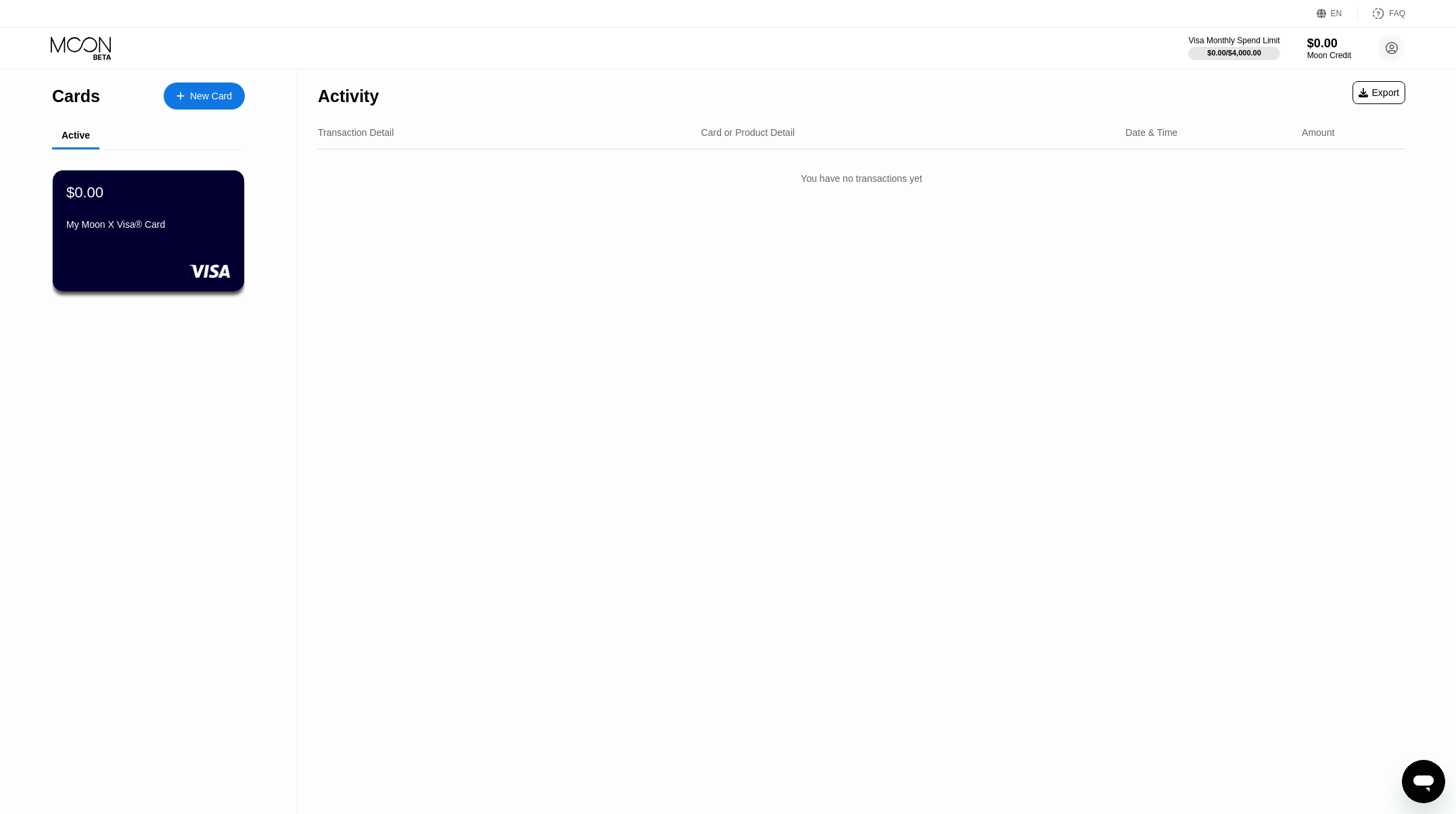
click at [1333, 16] on div "EN" at bounding box center [1336, 13] width 11 height 10
click at [1201, 260] on div "Activity Export Transaction Detail Card or Product Detail Date & Time Amount Yo…" at bounding box center [862, 441] width 1128 height 745
click at [1324, 70] on div "Select an item" at bounding box center [1267, 75] width 129 height 27
click at [1298, 74] on div "Select an item" at bounding box center [1257, 75] width 93 height 11
click at [1325, 193] on div "You have no transactions yet" at bounding box center [861, 178] width 1087 height 38
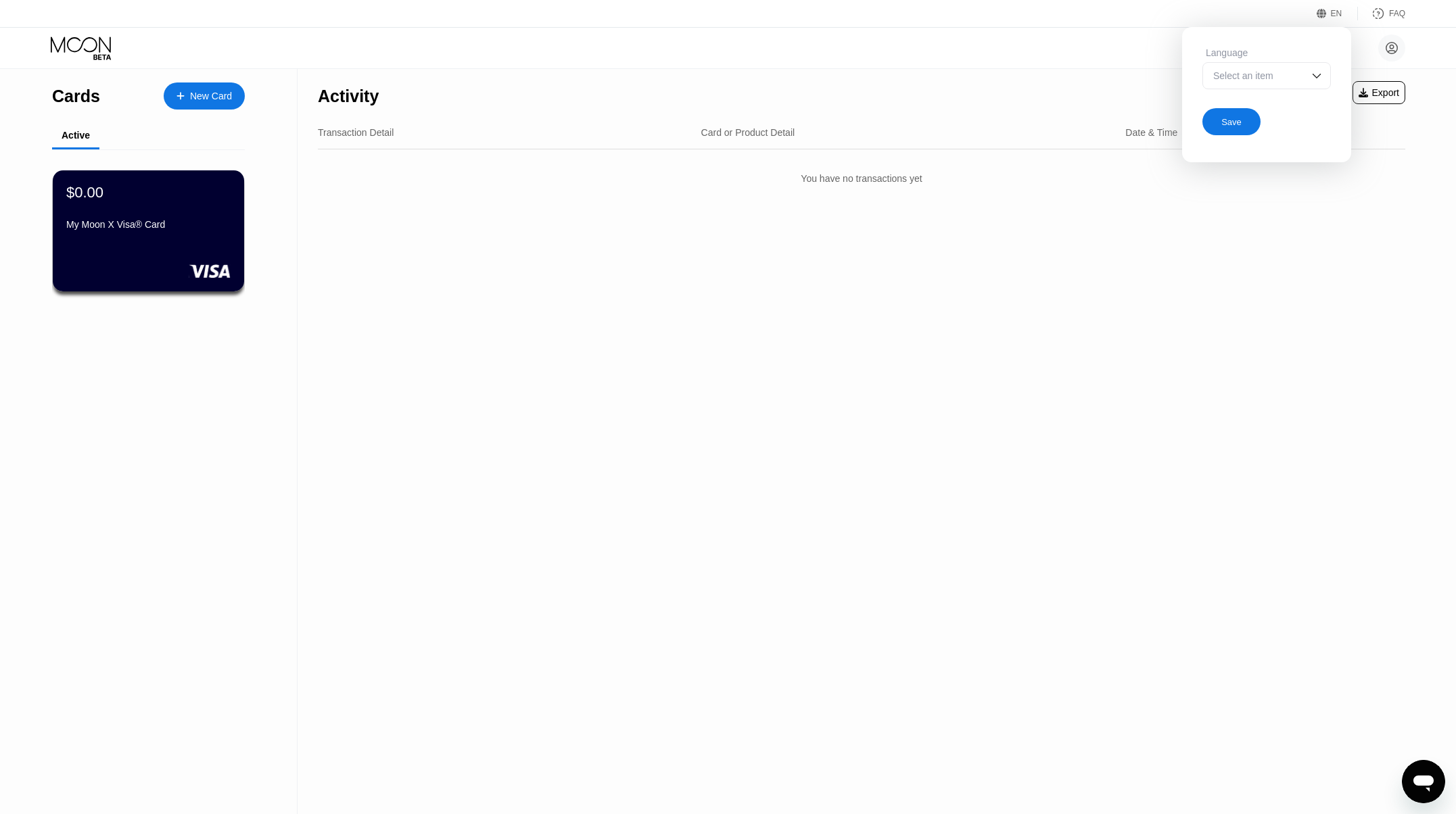
drag, startPoint x: 1315, startPoint y: 76, endPoint x: 1325, endPoint y: 76, distance: 10.0
click at [1315, 76] on img at bounding box center [1317, 76] width 14 height 14
click at [1394, 194] on div "You have no transactions yet" at bounding box center [861, 178] width 1087 height 38
click at [1337, 23] on div "EN Language Select an item Save FAQ" at bounding box center [728, 14] width 1456 height 28
click at [1339, 16] on div "EN" at bounding box center [1336, 13] width 11 height 10
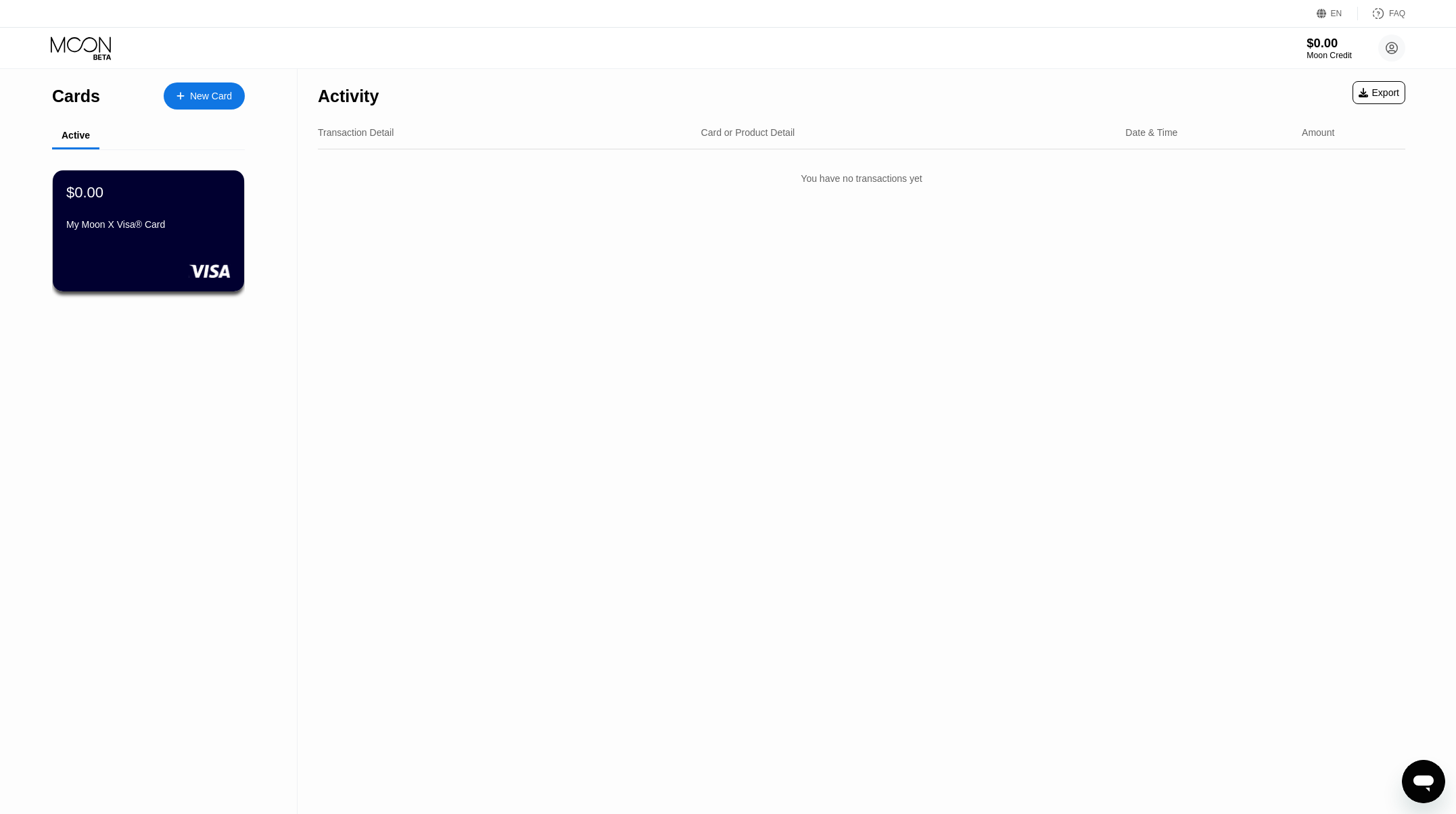
click at [1327, 51] on div "Moon Credit" at bounding box center [1329, 55] width 45 height 10
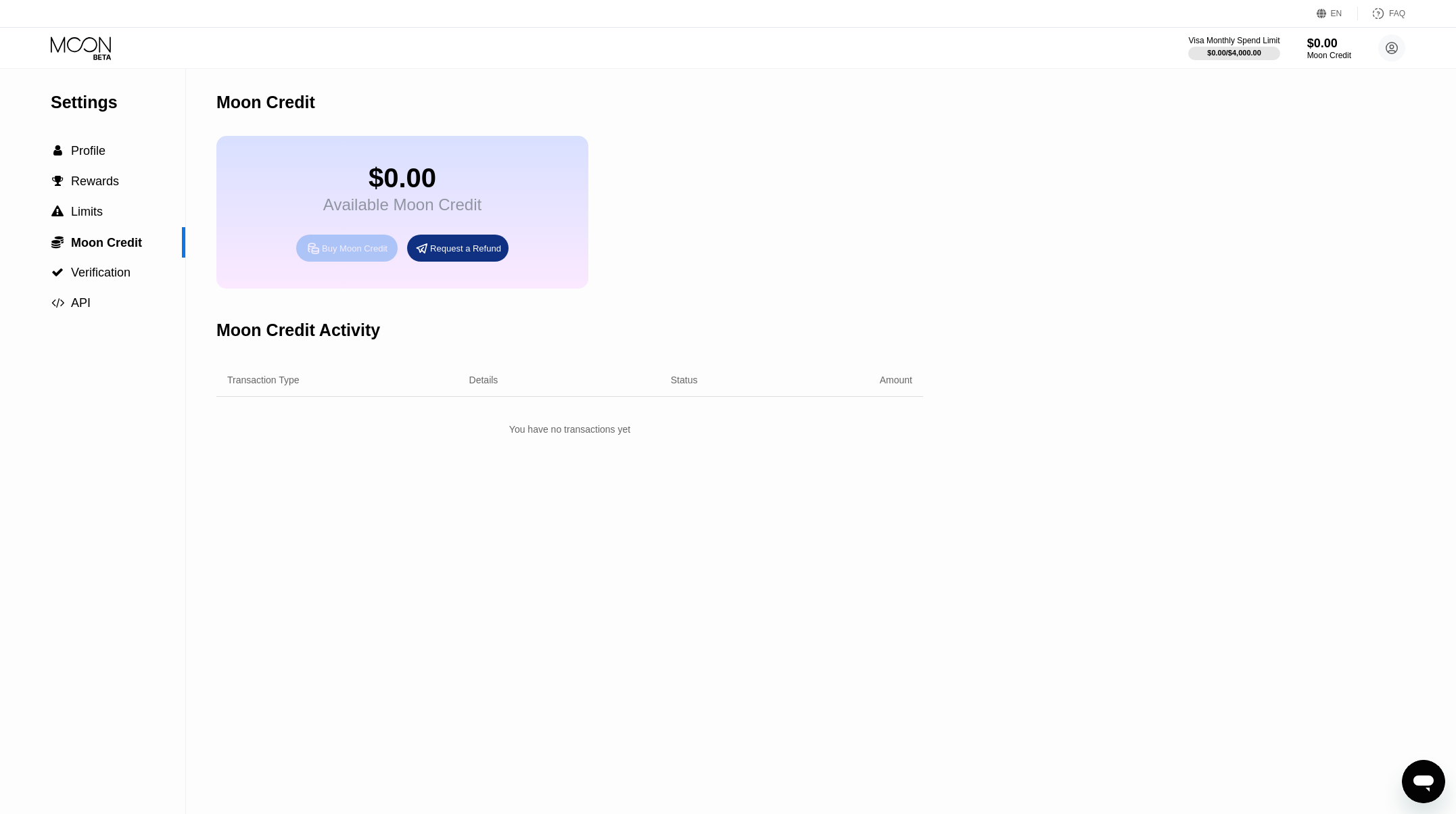
click at [355, 253] on div "Buy Moon Credit" at bounding box center [355, 248] width 66 height 11
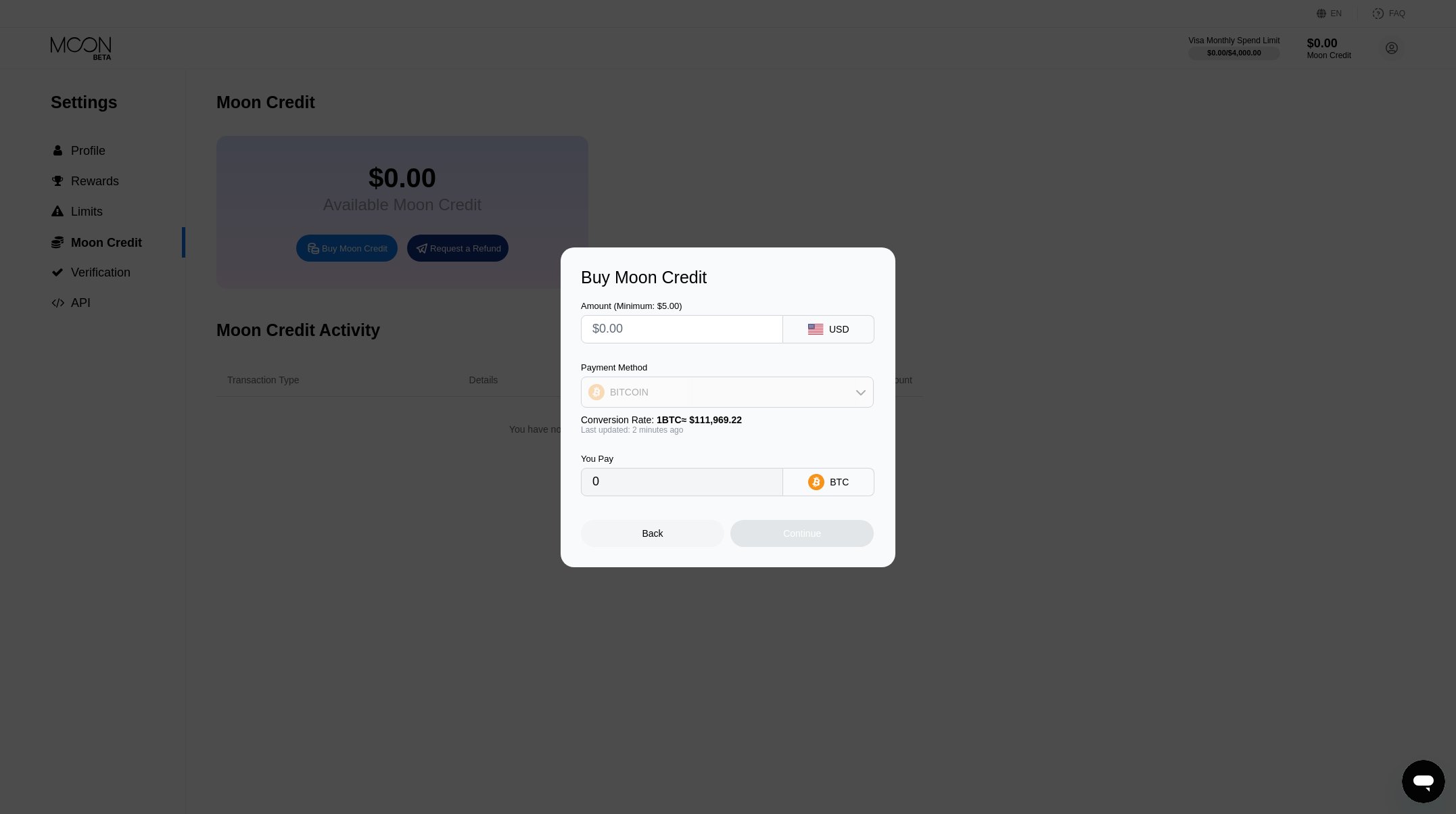
click at [683, 392] on div "BITCOIN" at bounding box center [727, 392] width 292 height 27
click at [668, 331] on input "text" at bounding box center [682, 329] width 179 height 27
type input "$5"
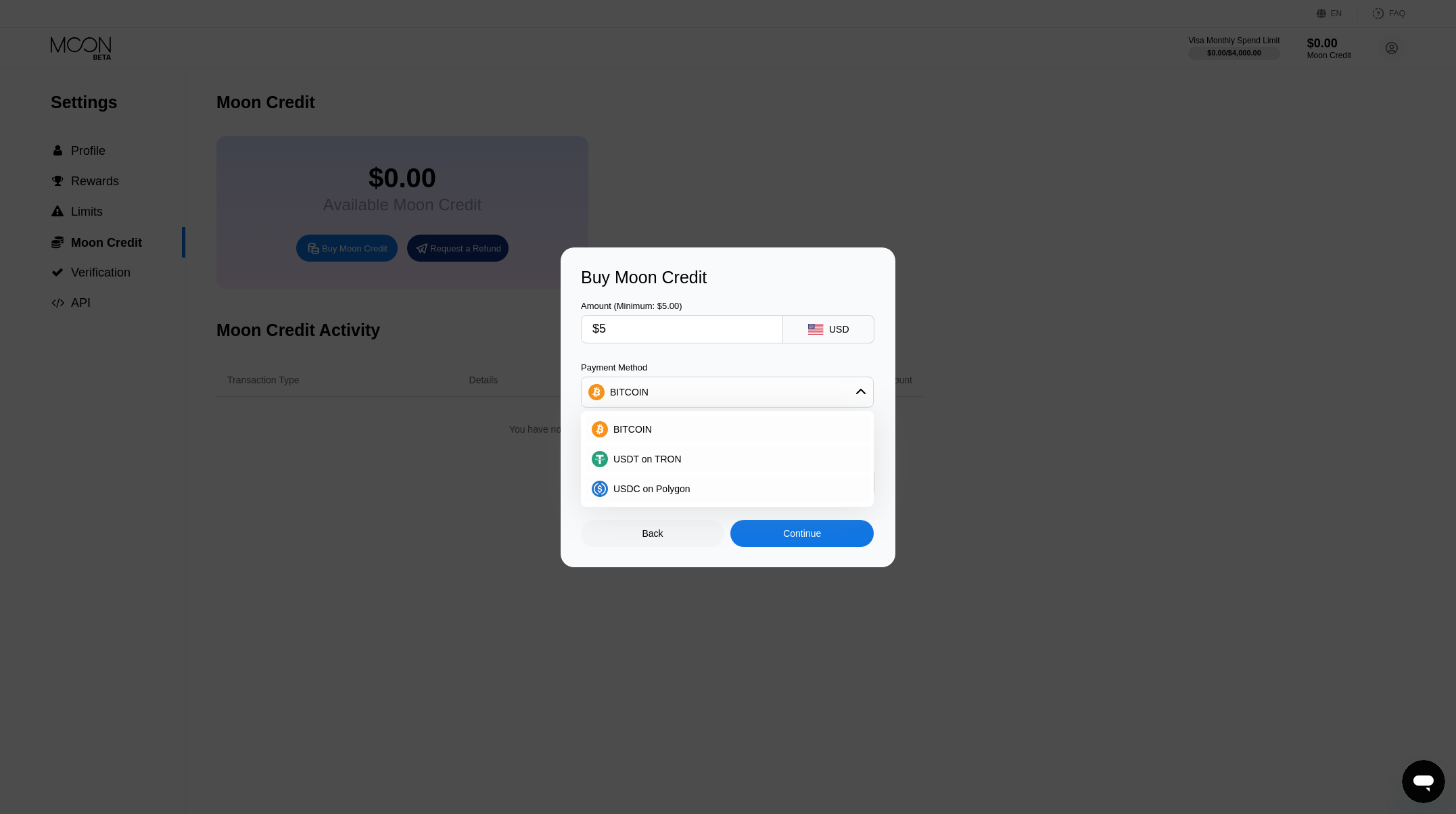
type input "0.00004466"
click at [639, 425] on span "BITCOIN" at bounding box center [632, 429] width 39 height 11
click at [815, 542] on div "Continue" at bounding box center [802, 533] width 144 height 27
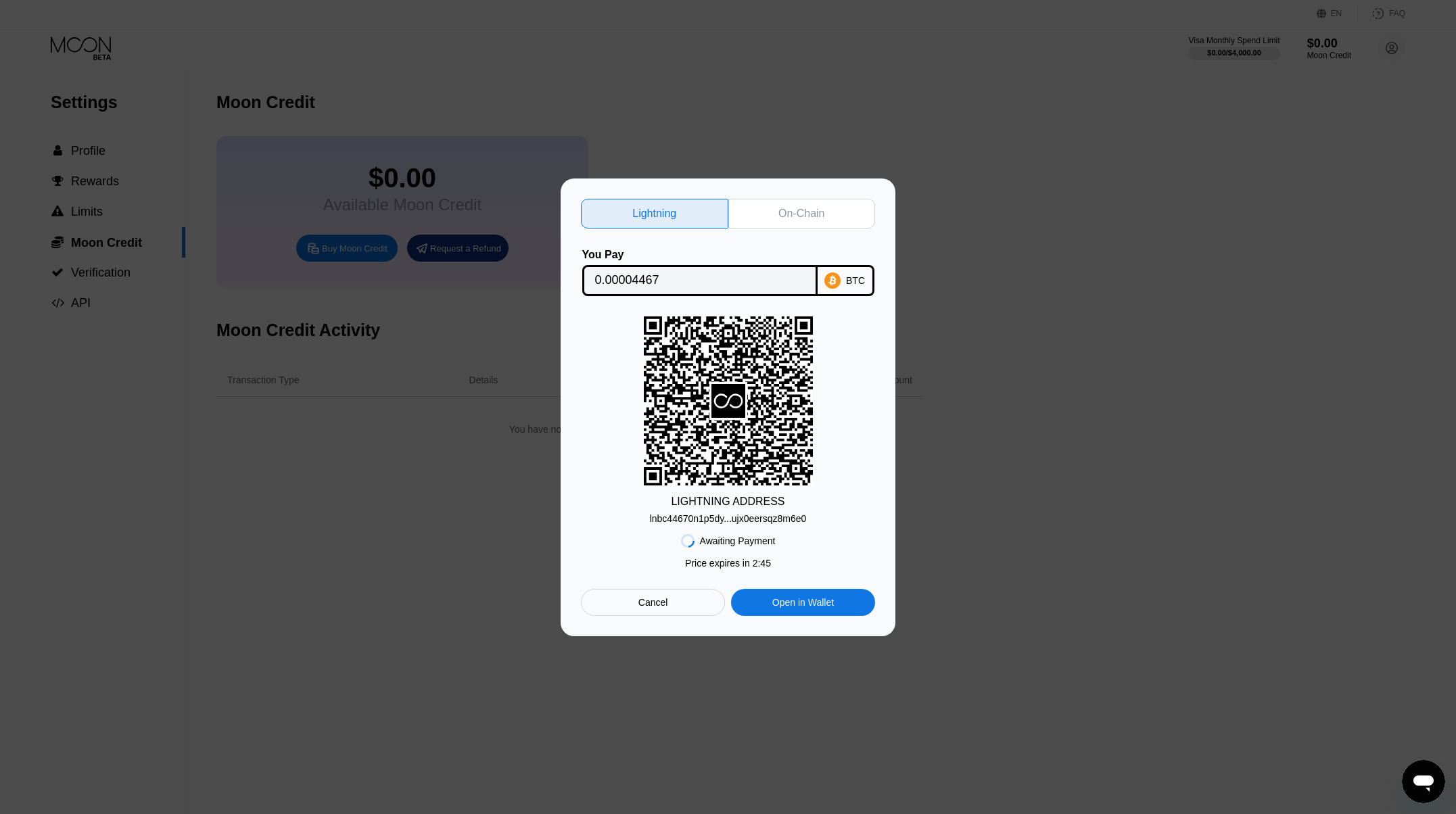
click at [659, 603] on div "Cancel" at bounding box center [653, 602] width 29 height 12
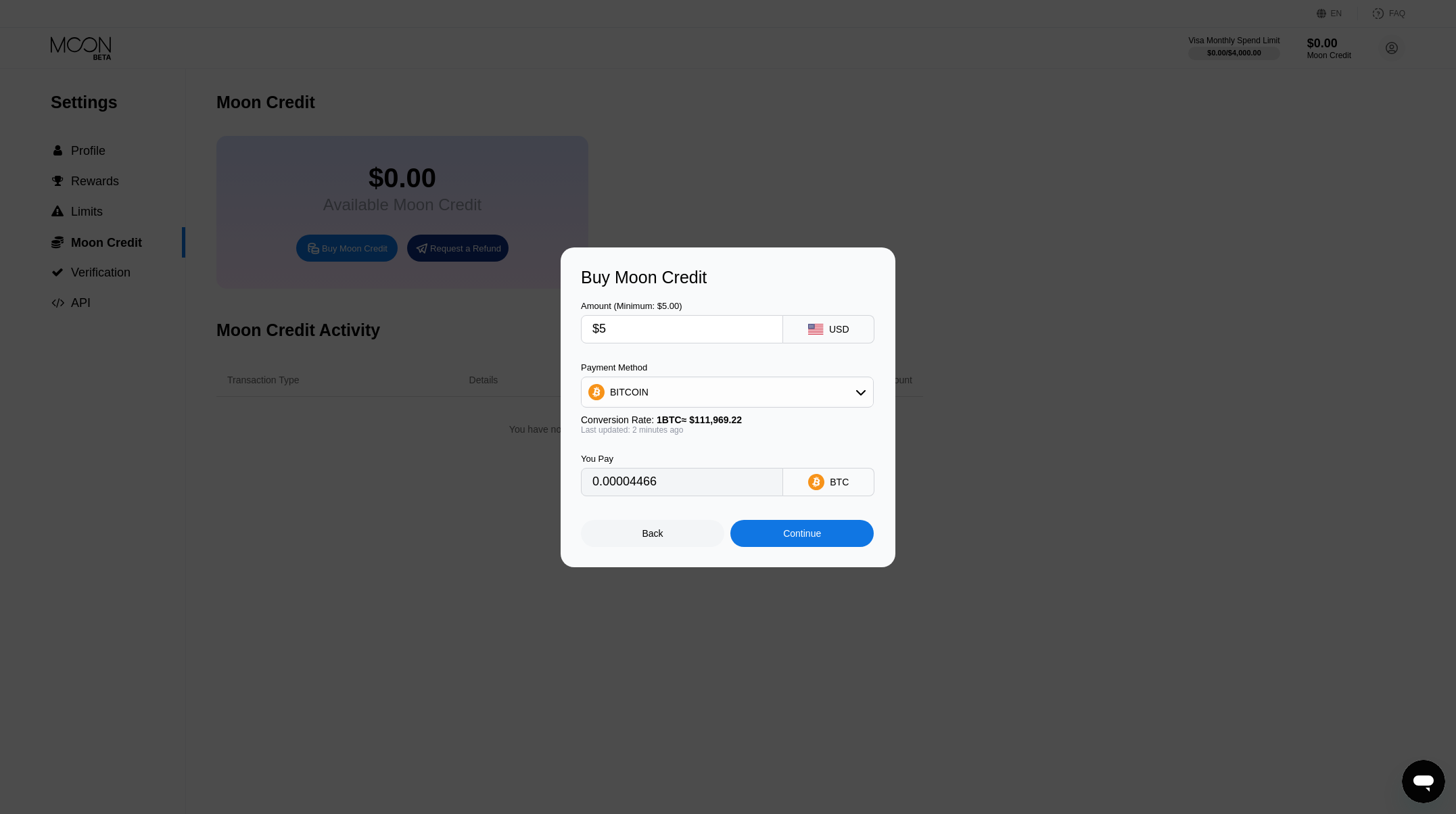
click at [696, 398] on div "BITCOIN" at bounding box center [727, 392] width 292 height 27
click at [687, 456] on div "USDT on TRON" at bounding box center [735, 459] width 255 height 11
type input "5.05"
click at [811, 534] on div "Continue" at bounding box center [802, 534] width 38 height 11
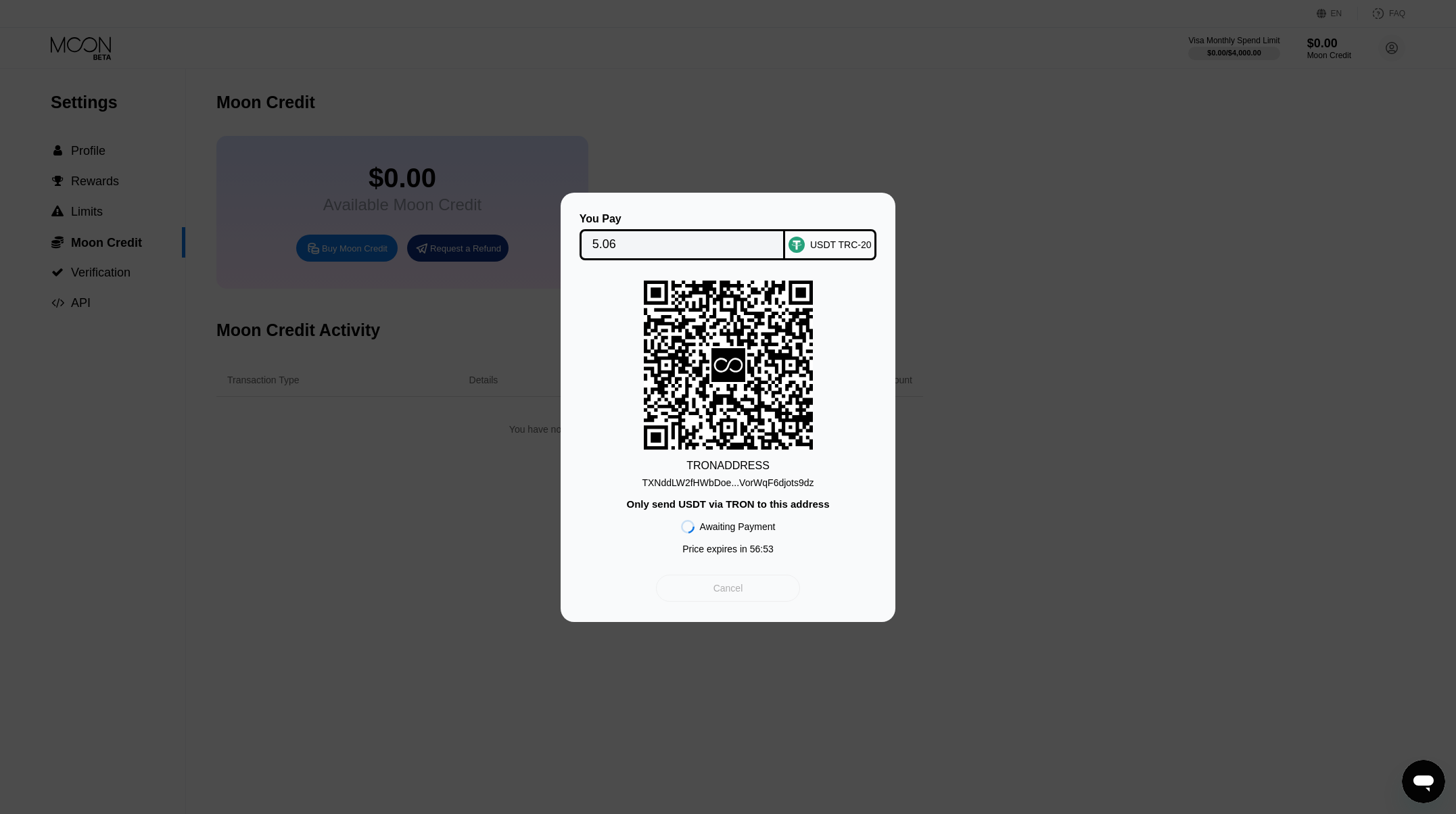
click at [717, 591] on div "Cancel" at bounding box center [728, 588] width 29 height 12
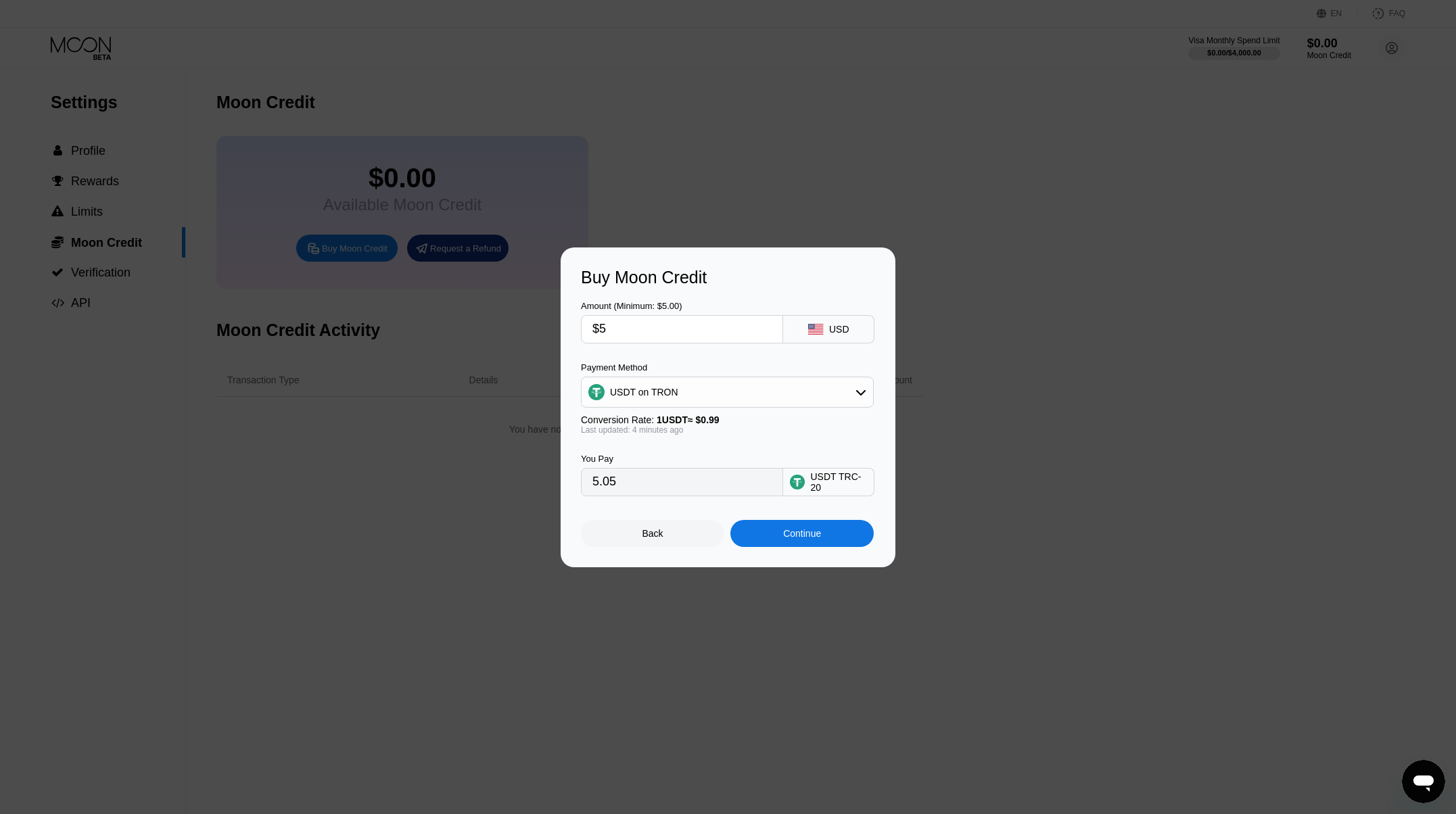
click at [665, 535] on div "Back" at bounding box center [653, 533] width 144 height 27
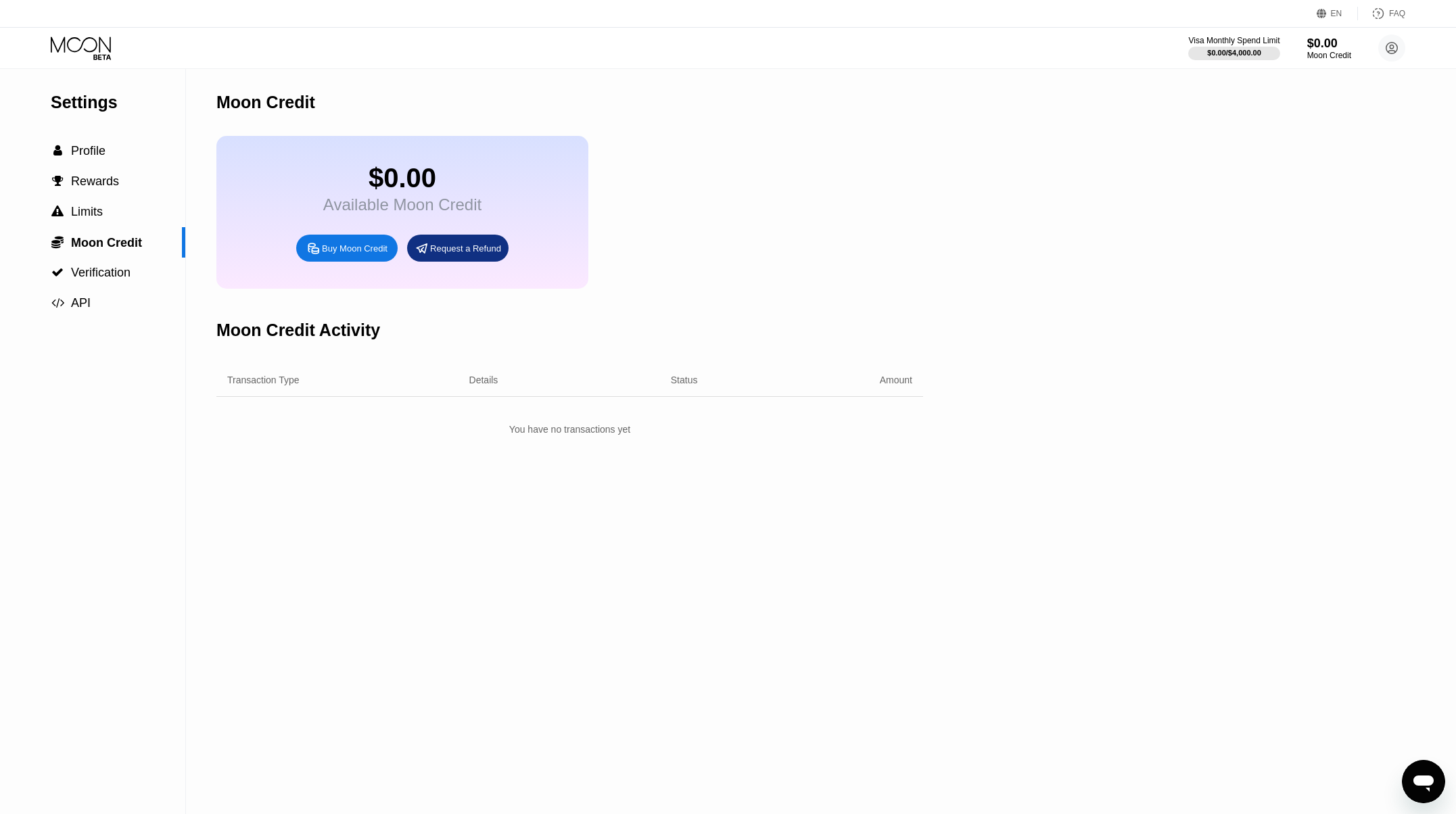
click at [613, 3] on div "EN Language Select an item Save FAQ" at bounding box center [728, 14] width 1456 height 28
click at [88, 188] on span "Rewards" at bounding box center [95, 182] width 48 height 14
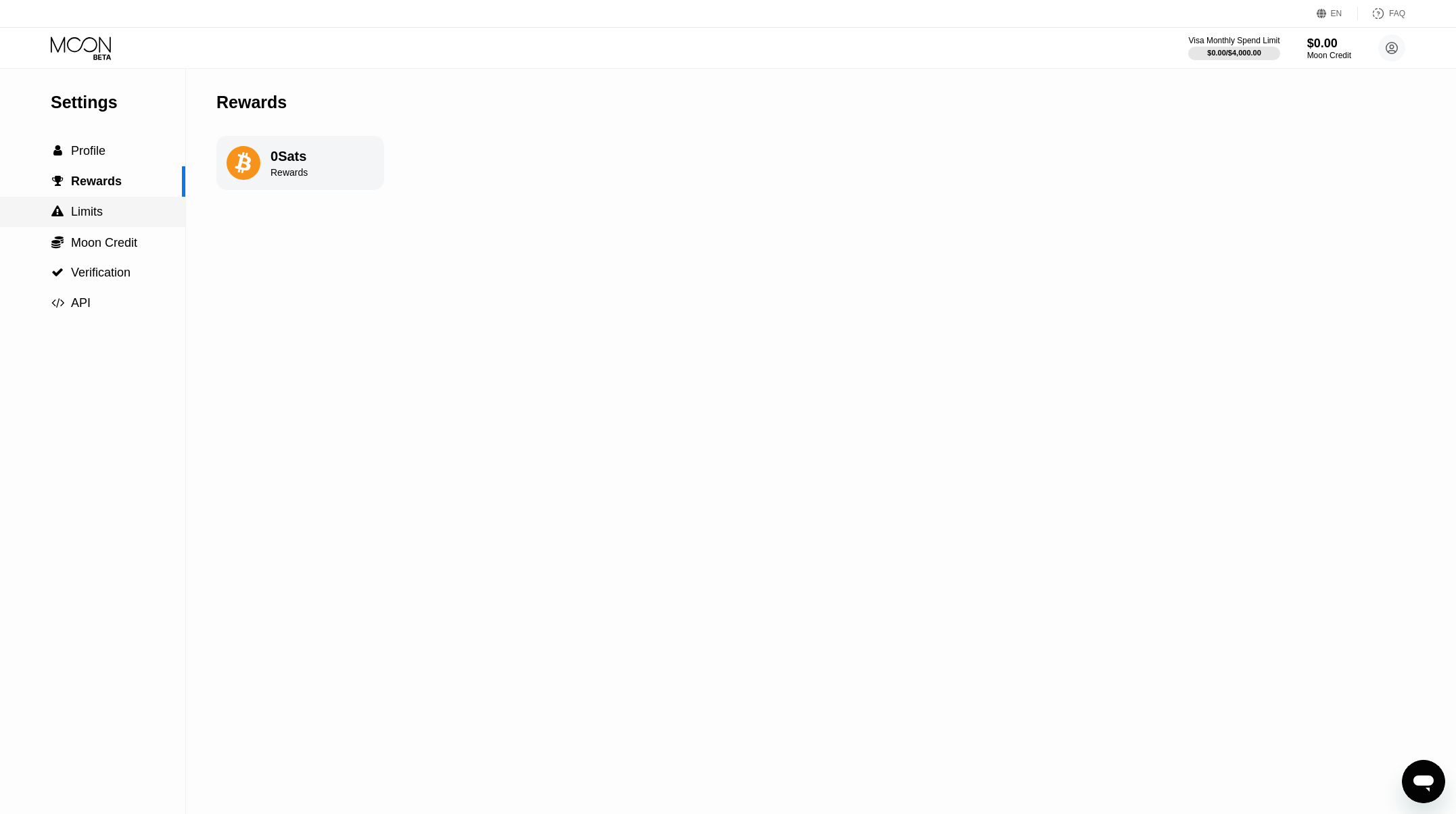
click at [87, 217] on span "Limits" at bounding box center [87, 212] width 32 height 14
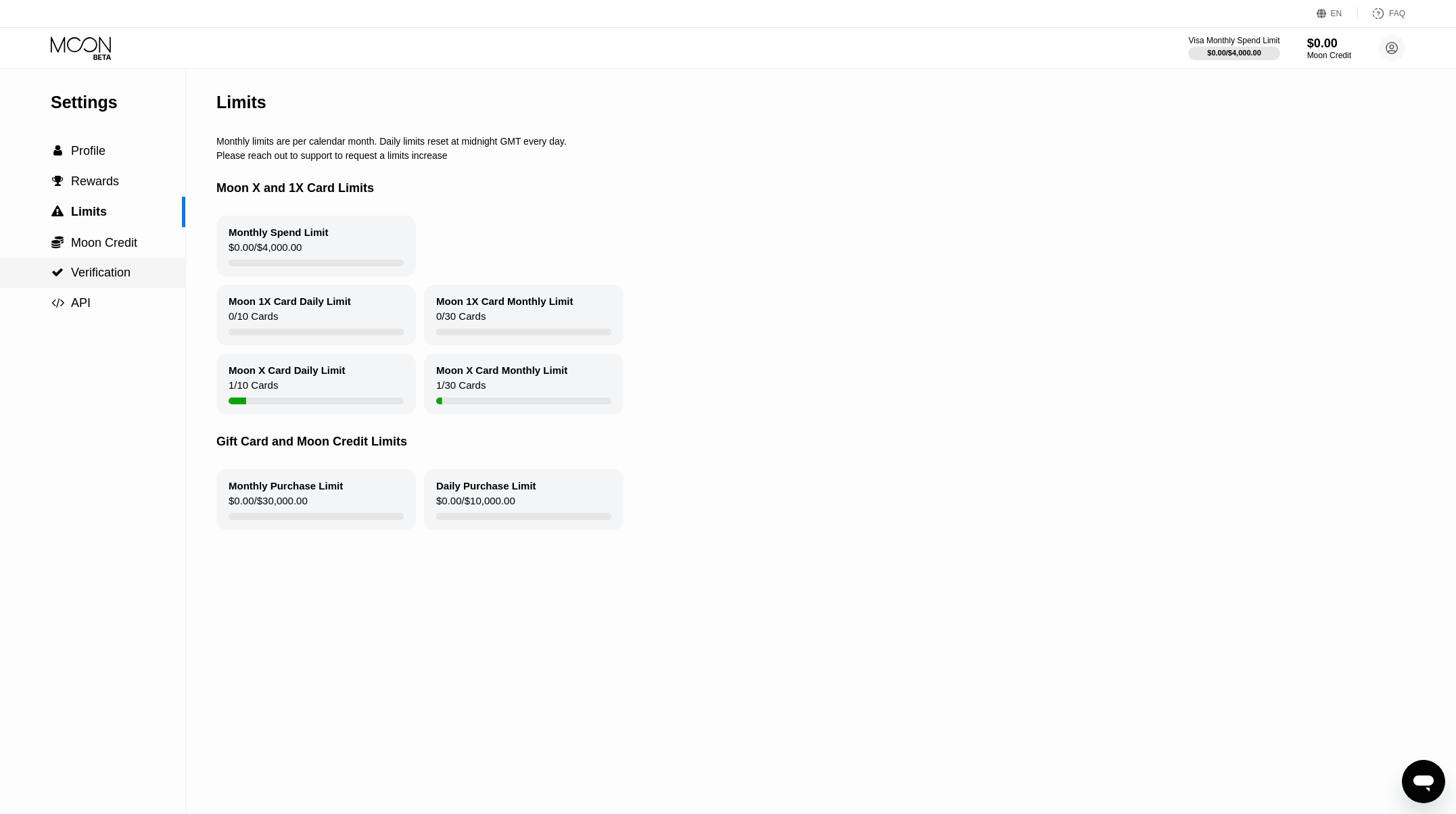
click at [120, 277] on span "Verification" at bounding box center [100, 272] width 60 height 14
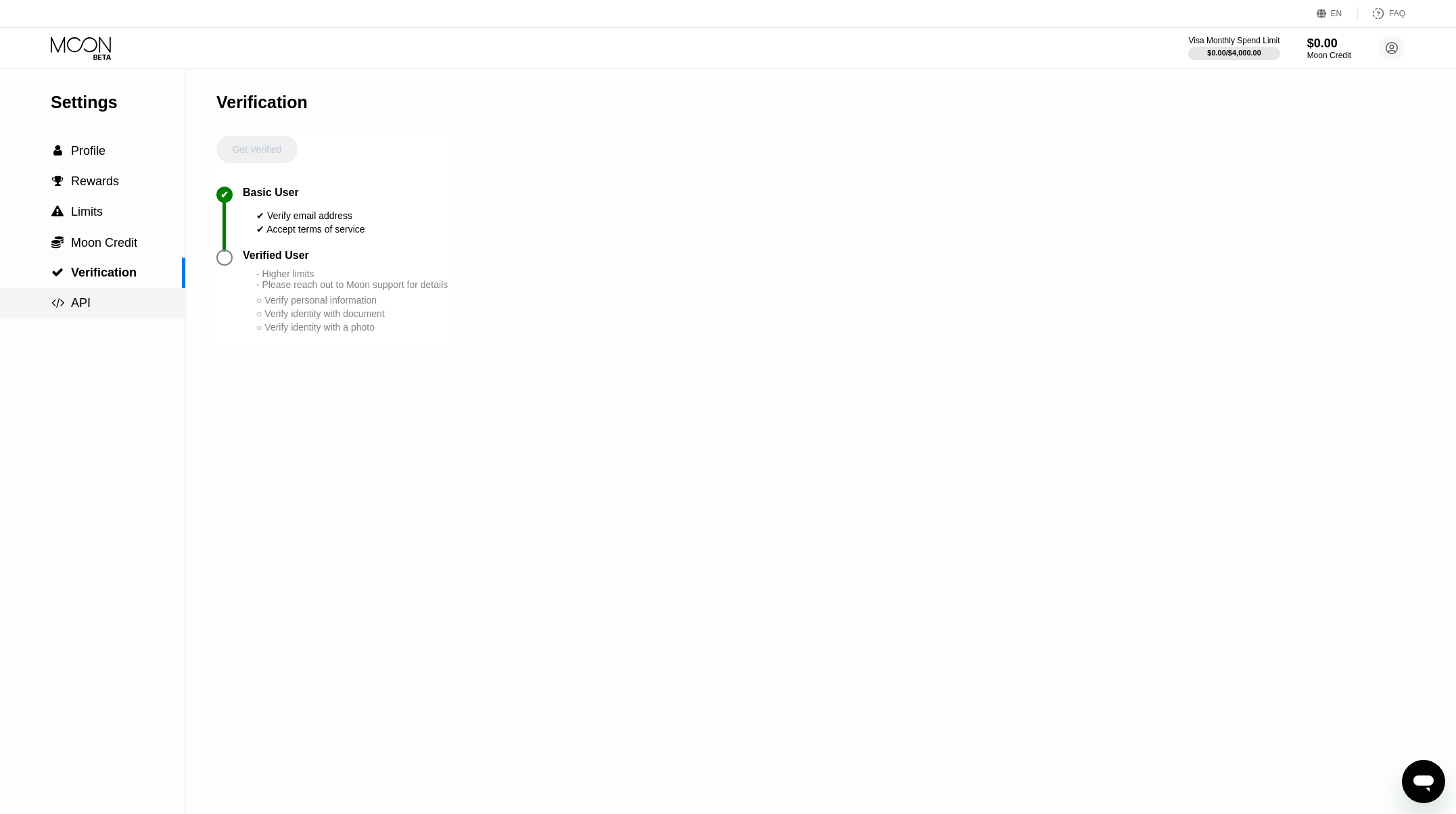
click at [87, 305] on span "API" at bounding box center [80, 303] width 20 height 14
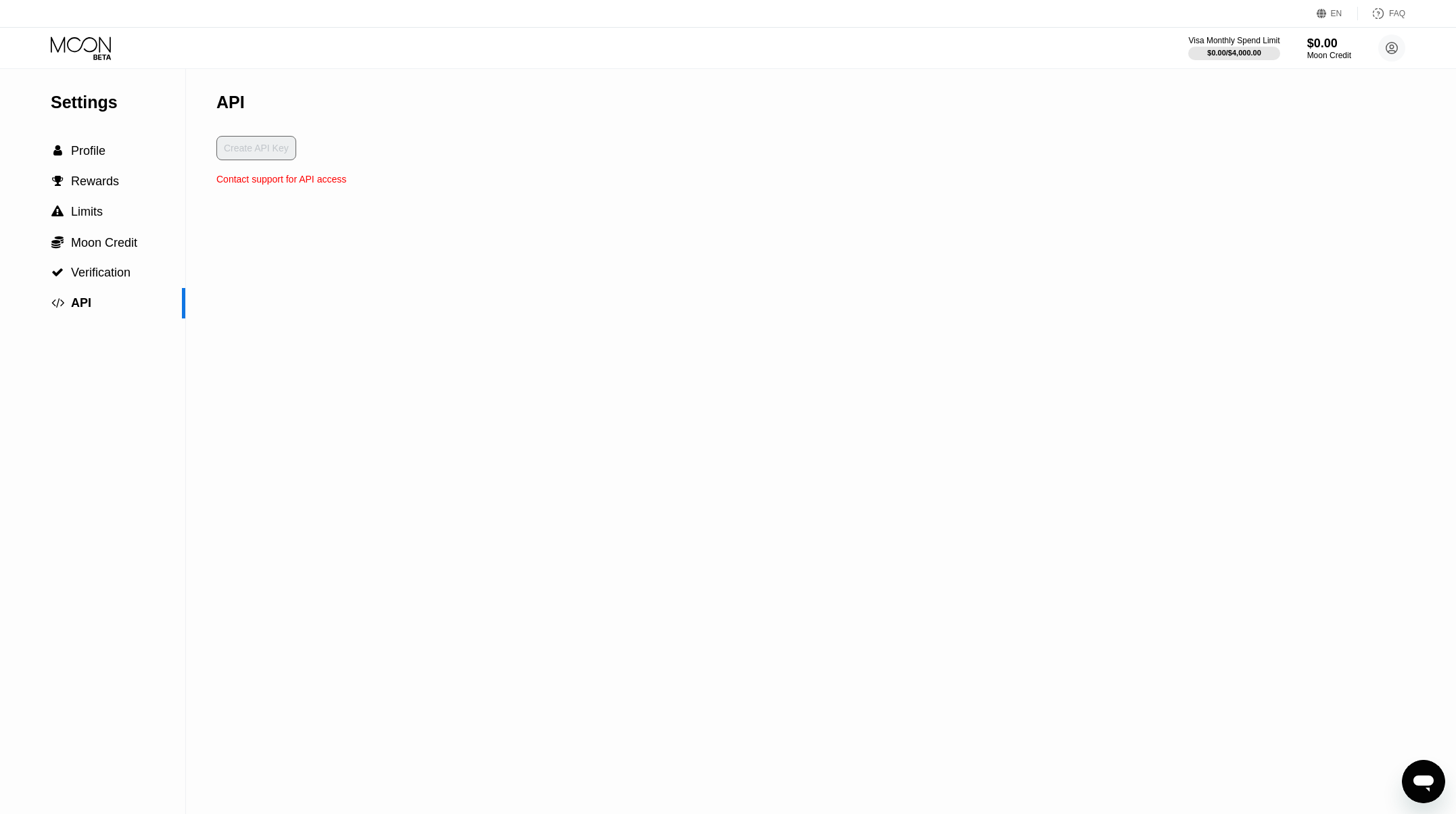
click at [252, 151] on div "Create API Key" at bounding box center [281, 155] width 130 height 38
click at [102, 278] on span "Verification" at bounding box center [100, 272] width 60 height 14
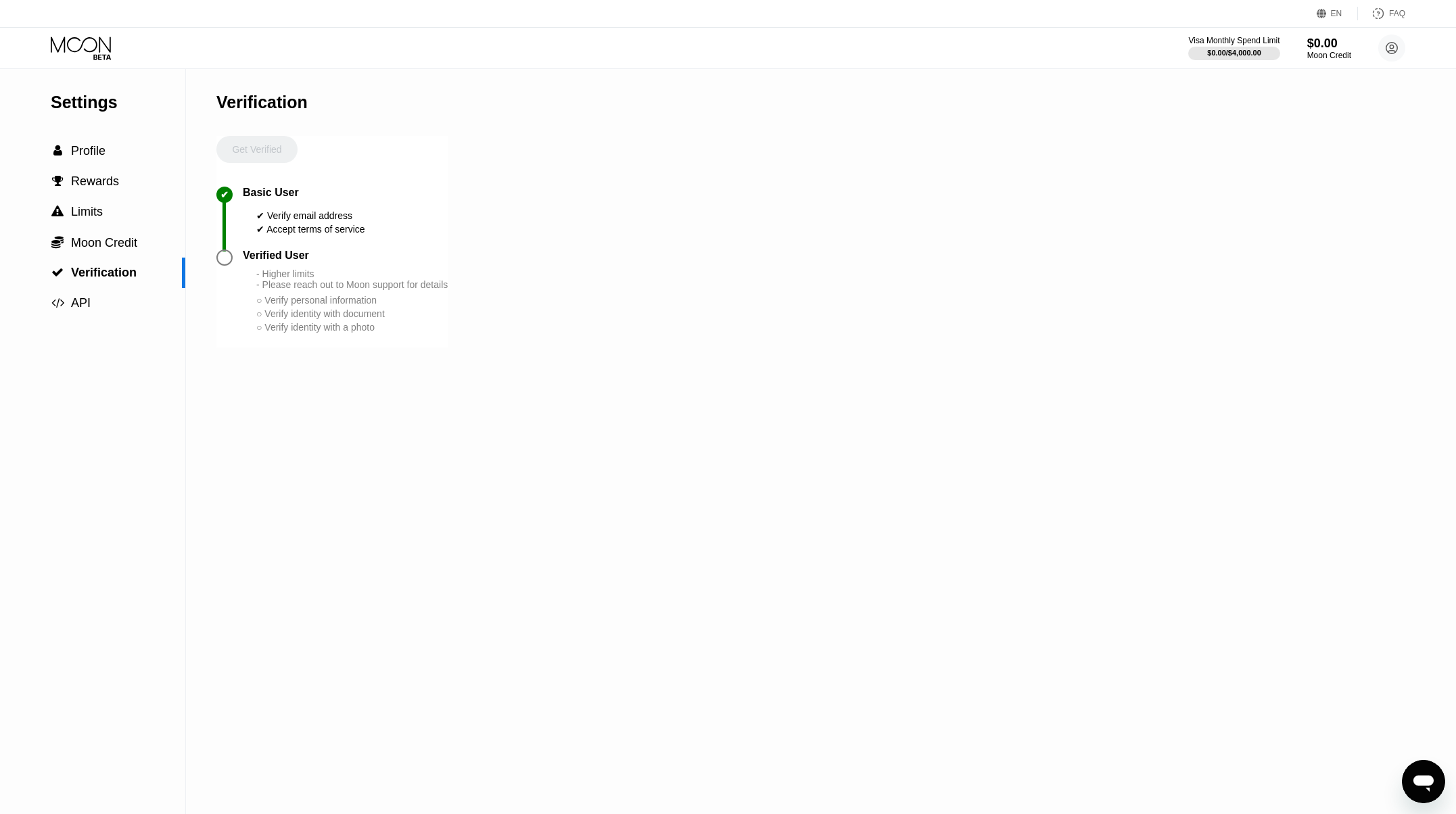
click at [222, 261] on div at bounding box center [224, 257] width 16 height 16
click at [1229, 44] on div "Visa Monthly Spend Limit" at bounding box center [1235, 40] width 93 height 10
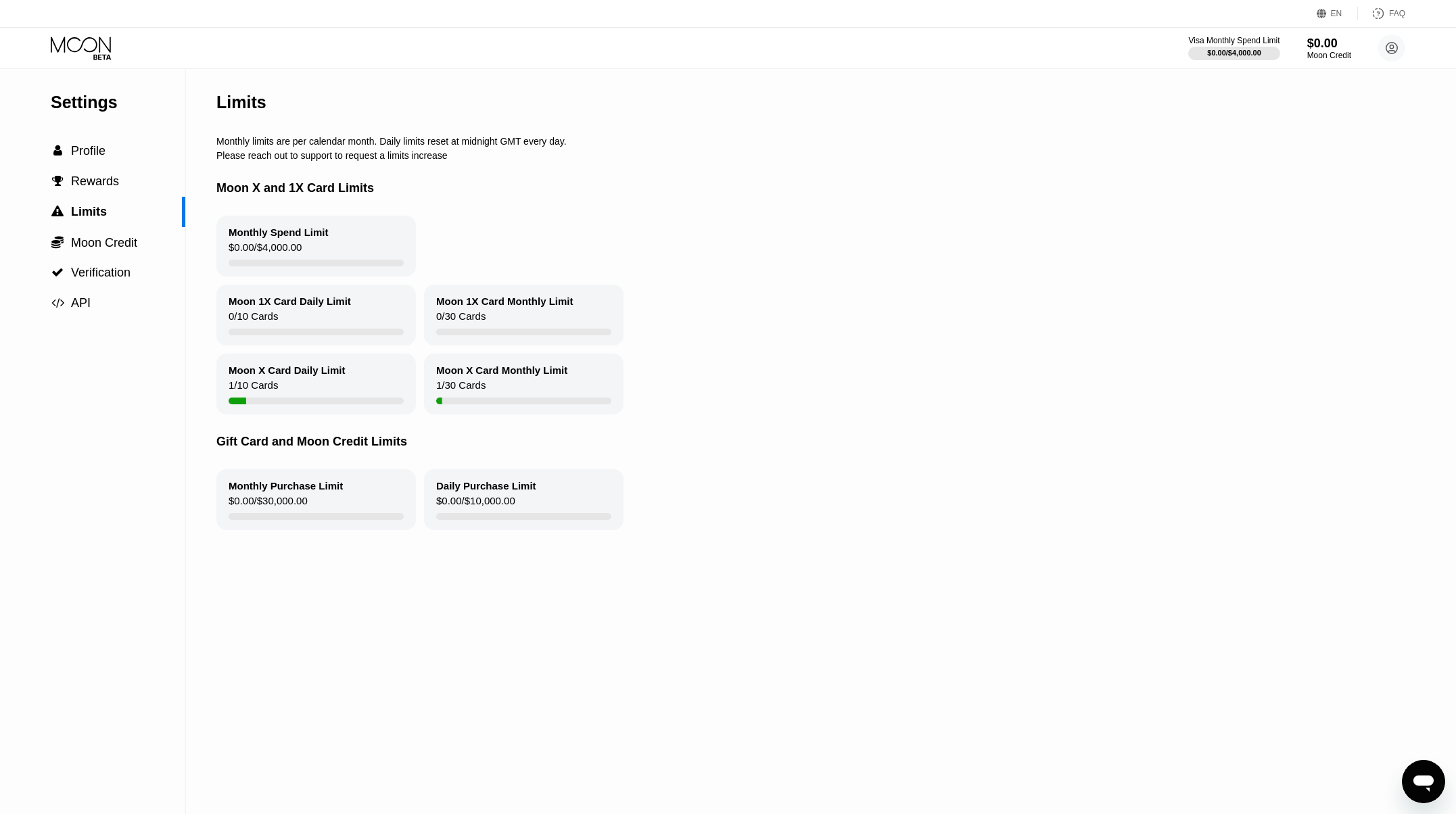
click at [295, 262] on div at bounding box center [316, 263] width 175 height 7
